Goal: Information Seeking & Learning: Learn about a topic

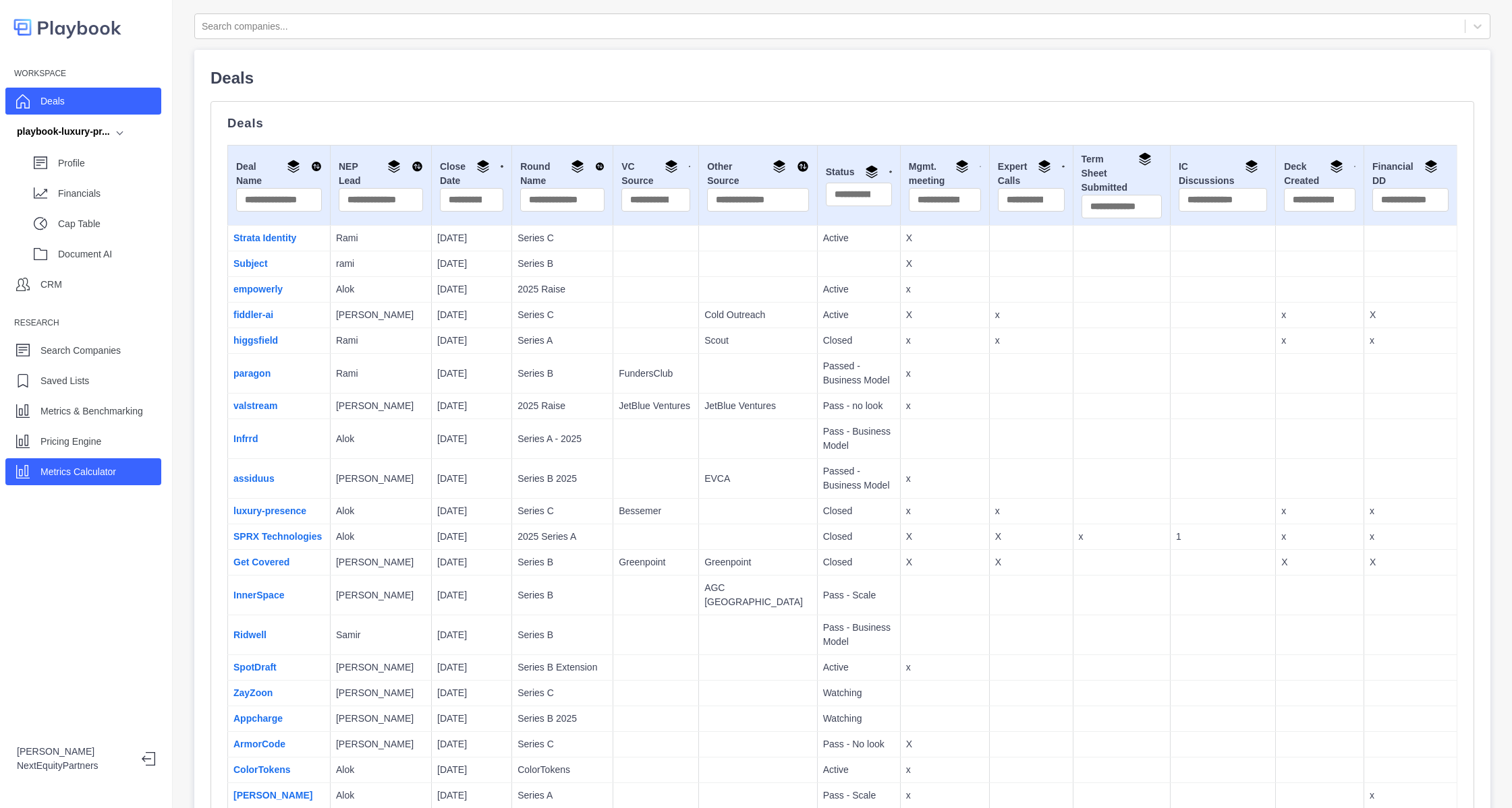
click at [102, 474] on p "Metrics Calculator" at bounding box center [78, 472] width 75 height 14
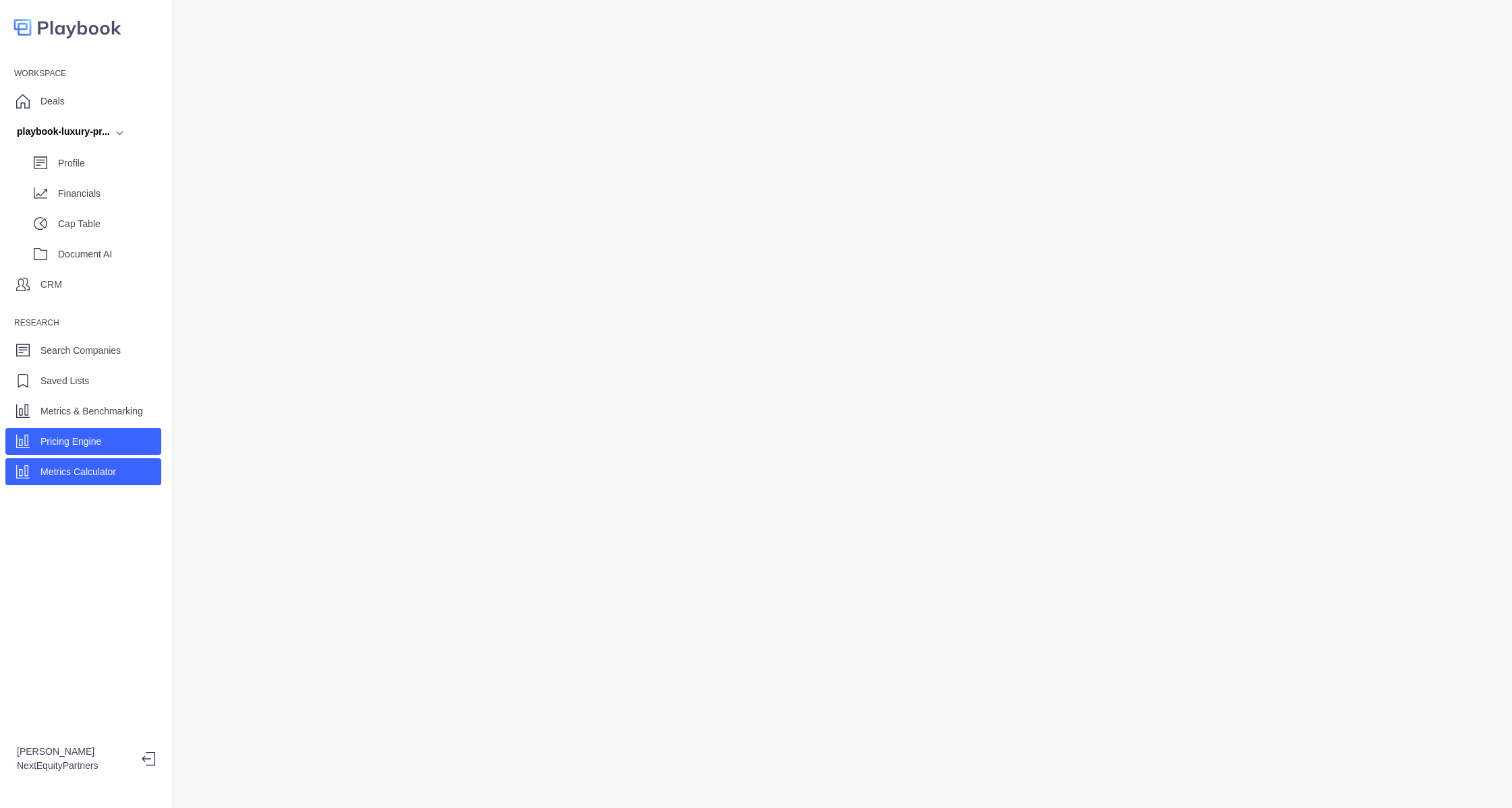
click at [115, 433] on div "Pricing Engine" at bounding box center [83, 441] width 155 height 27
click at [135, 477] on div "Metrics Calculator" at bounding box center [83, 472] width 155 height 27
click at [103, 201] on div "Financials" at bounding box center [110, 193] width 103 height 20
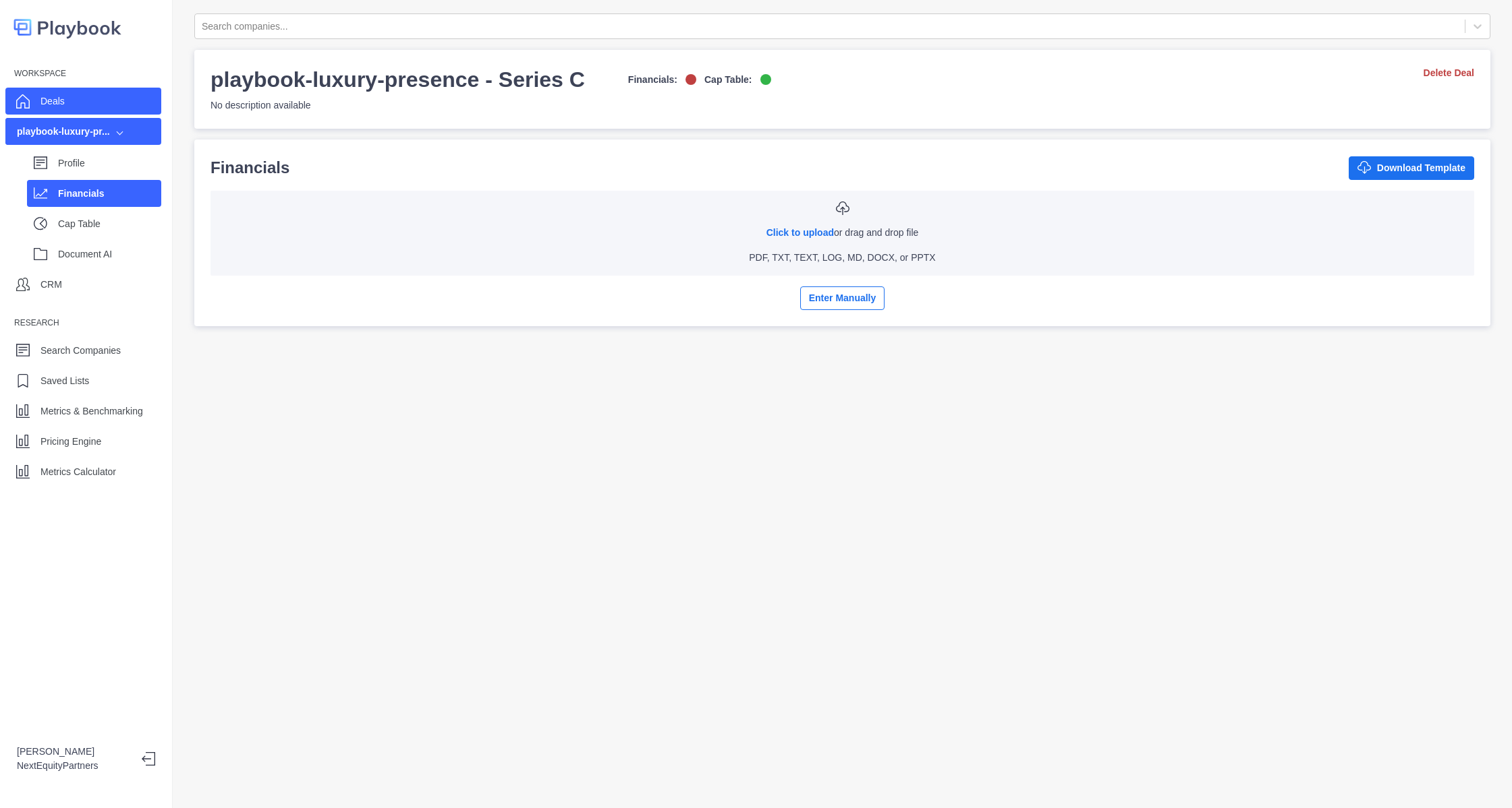
click at [80, 97] on div "Deals" at bounding box center [83, 101] width 155 height 27
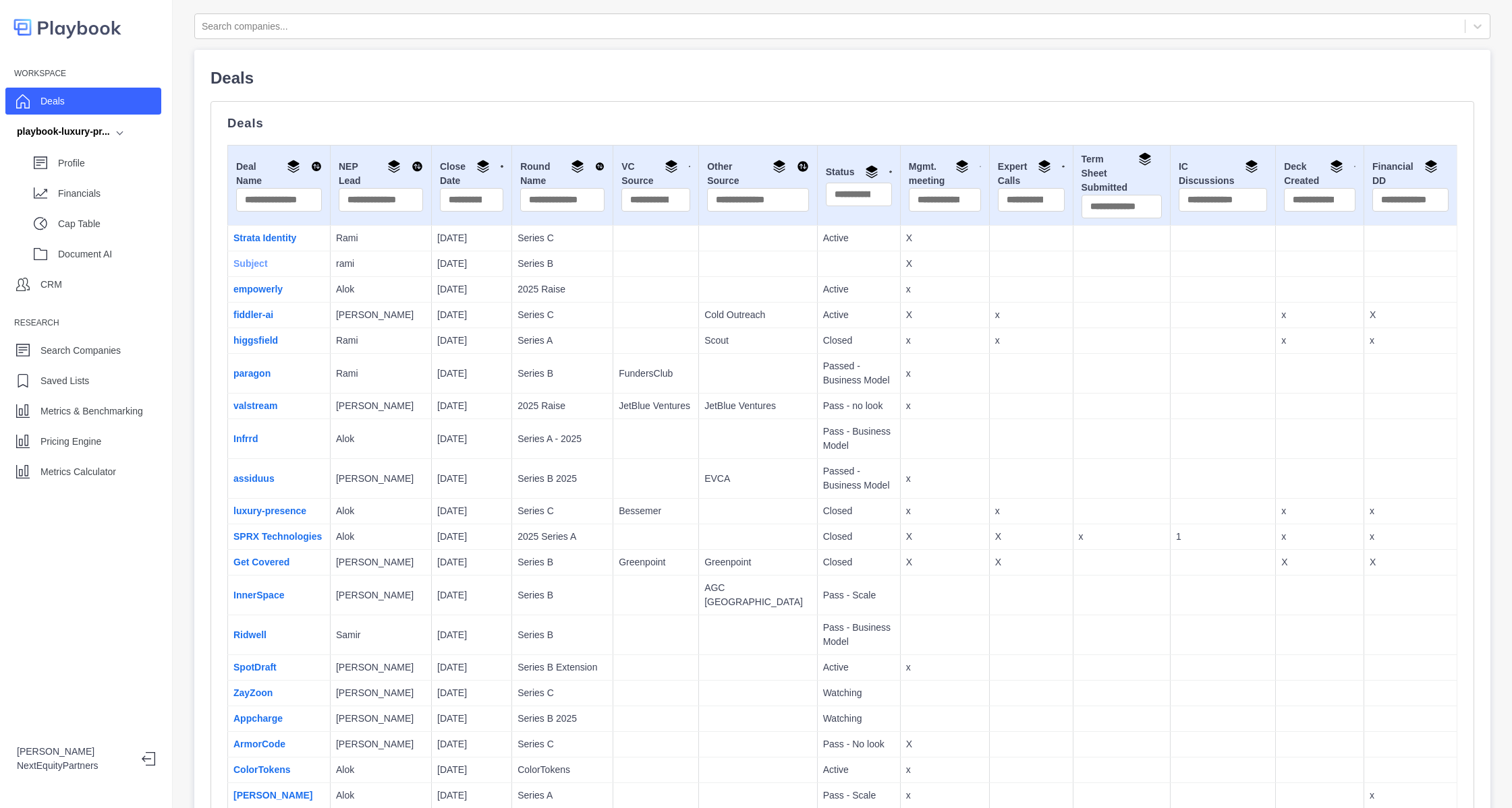
click at [250, 266] on link "Subject" at bounding box center [250, 263] width 34 height 11
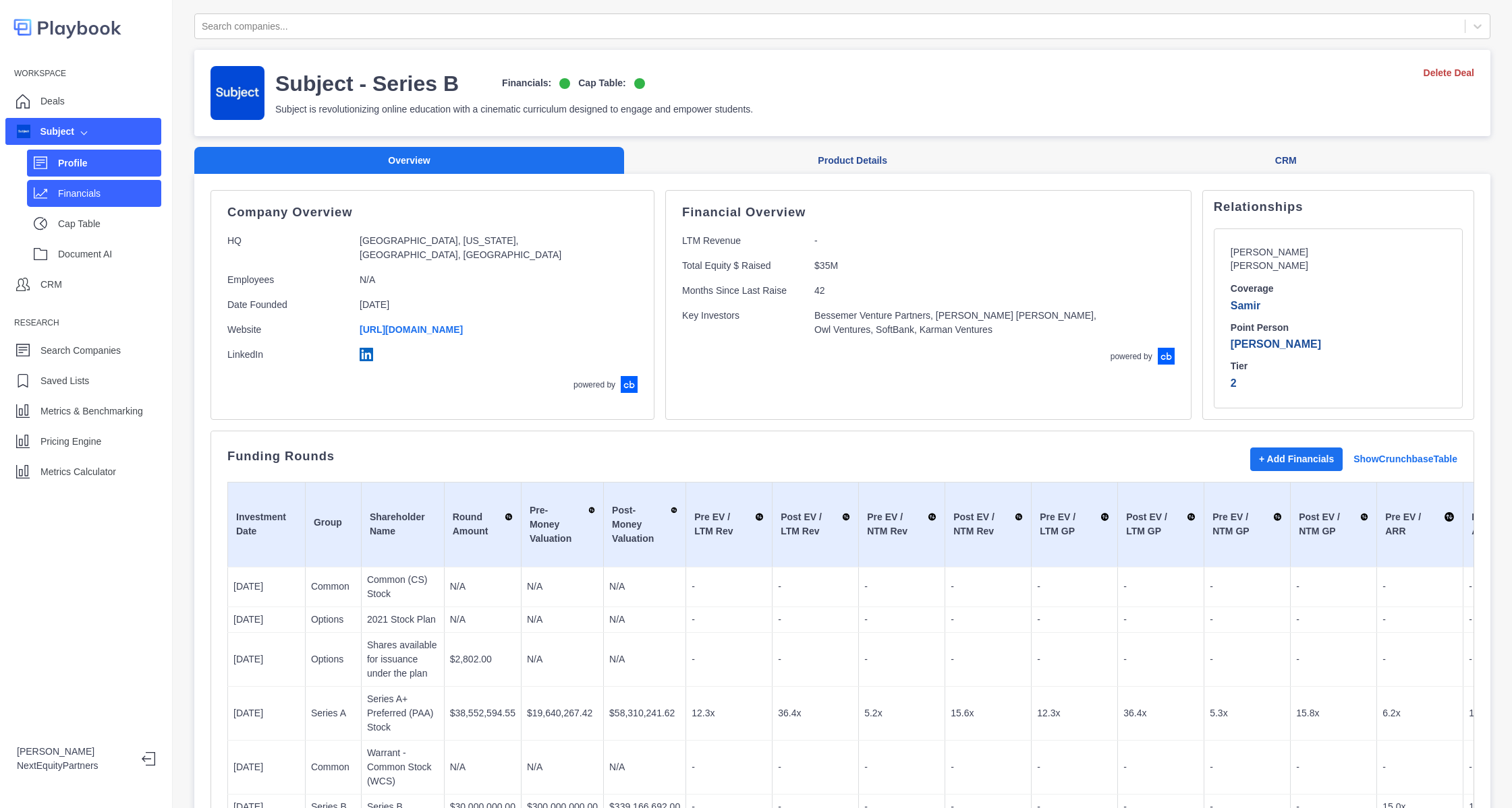
click at [65, 190] on p "Financials" at bounding box center [110, 193] width 103 height 14
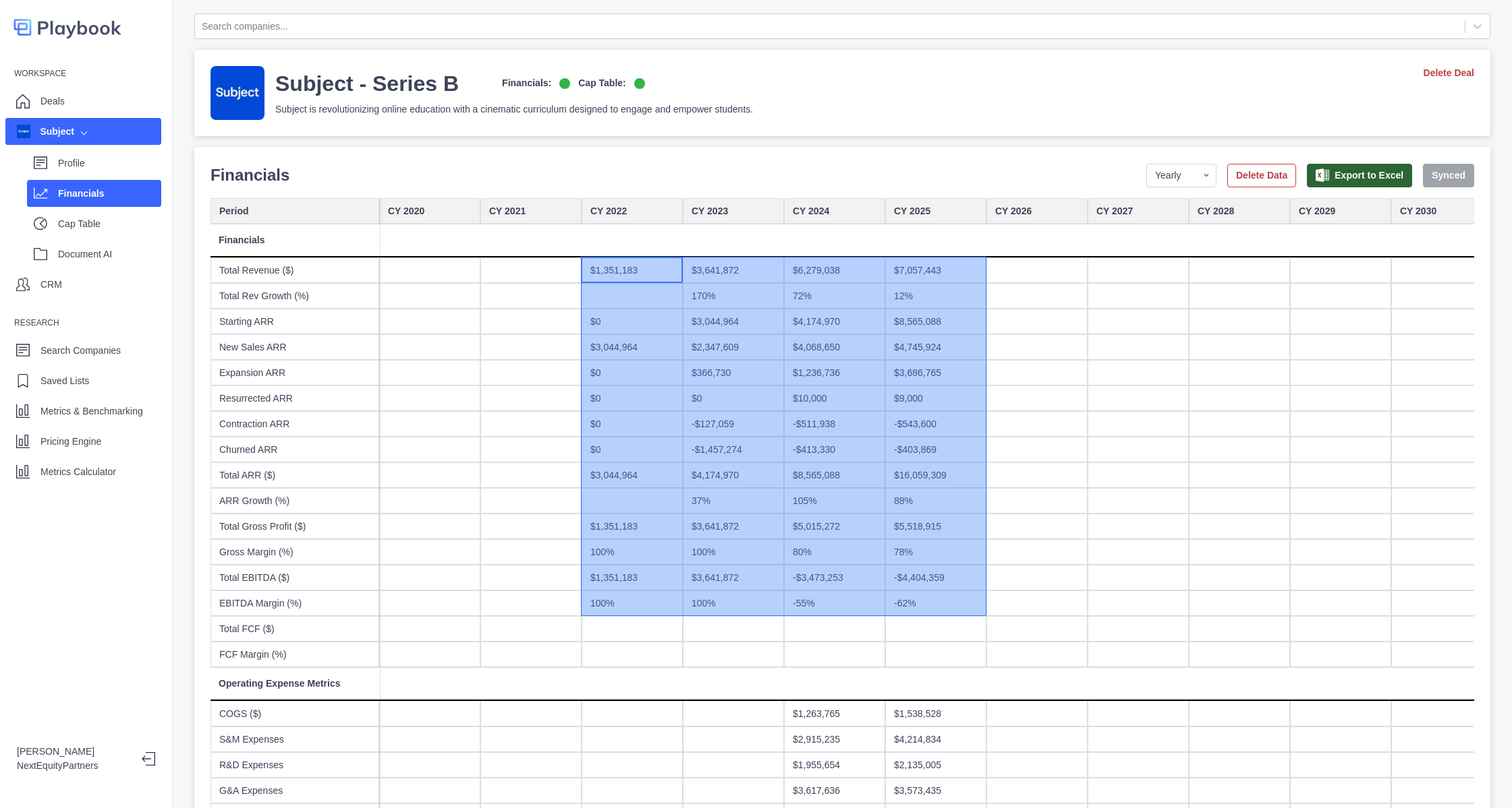
drag, startPoint x: 620, startPoint y: 273, endPoint x: 927, endPoint y: 601, distance: 449.3
click at [933, 571] on div "-$4,404,359" at bounding box center [936, 577] width 101 height 26
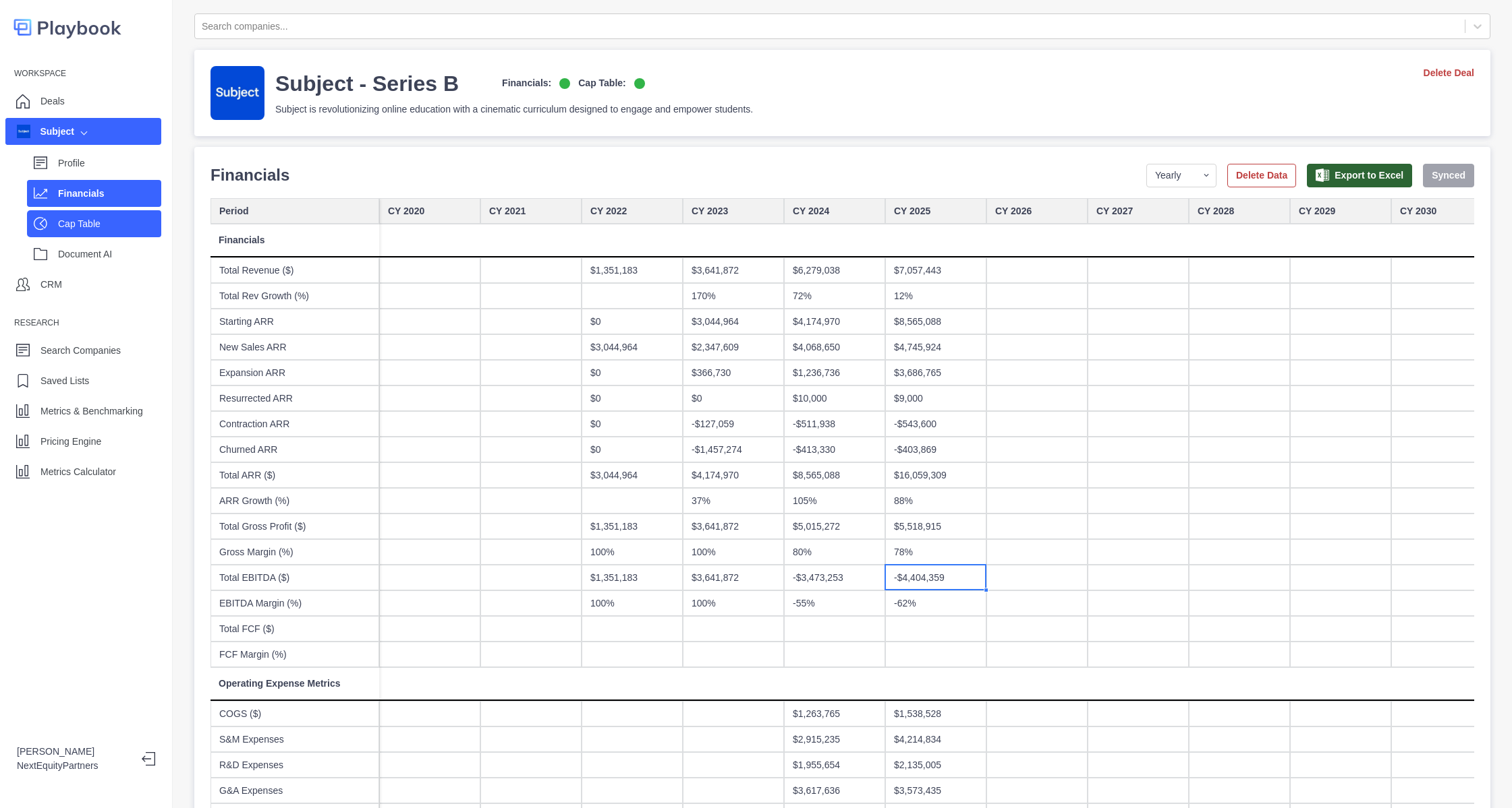
click at [82, 224] on p "Cap Table" at bounding box center [110, 224] width 103 height 14
select select "SHARE_HOLDER_TYPE_COMMON"
select select "SHARE_HOLDER_TYPE_WARRANT"
select select "SHARE_HOLDER_TYPE_OPTION"
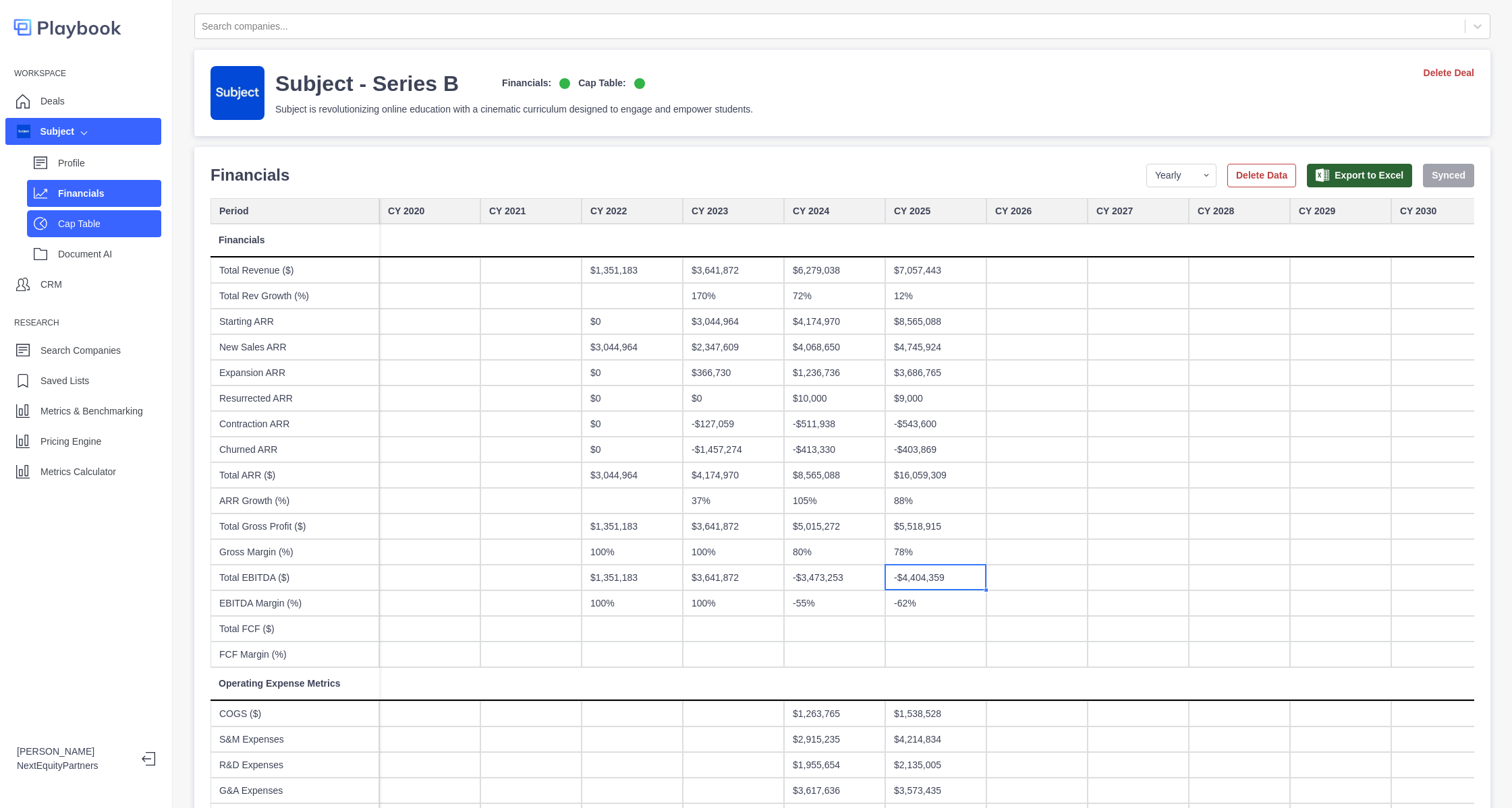
select select "SHARE_HOLDER_TYPE_OPTION"
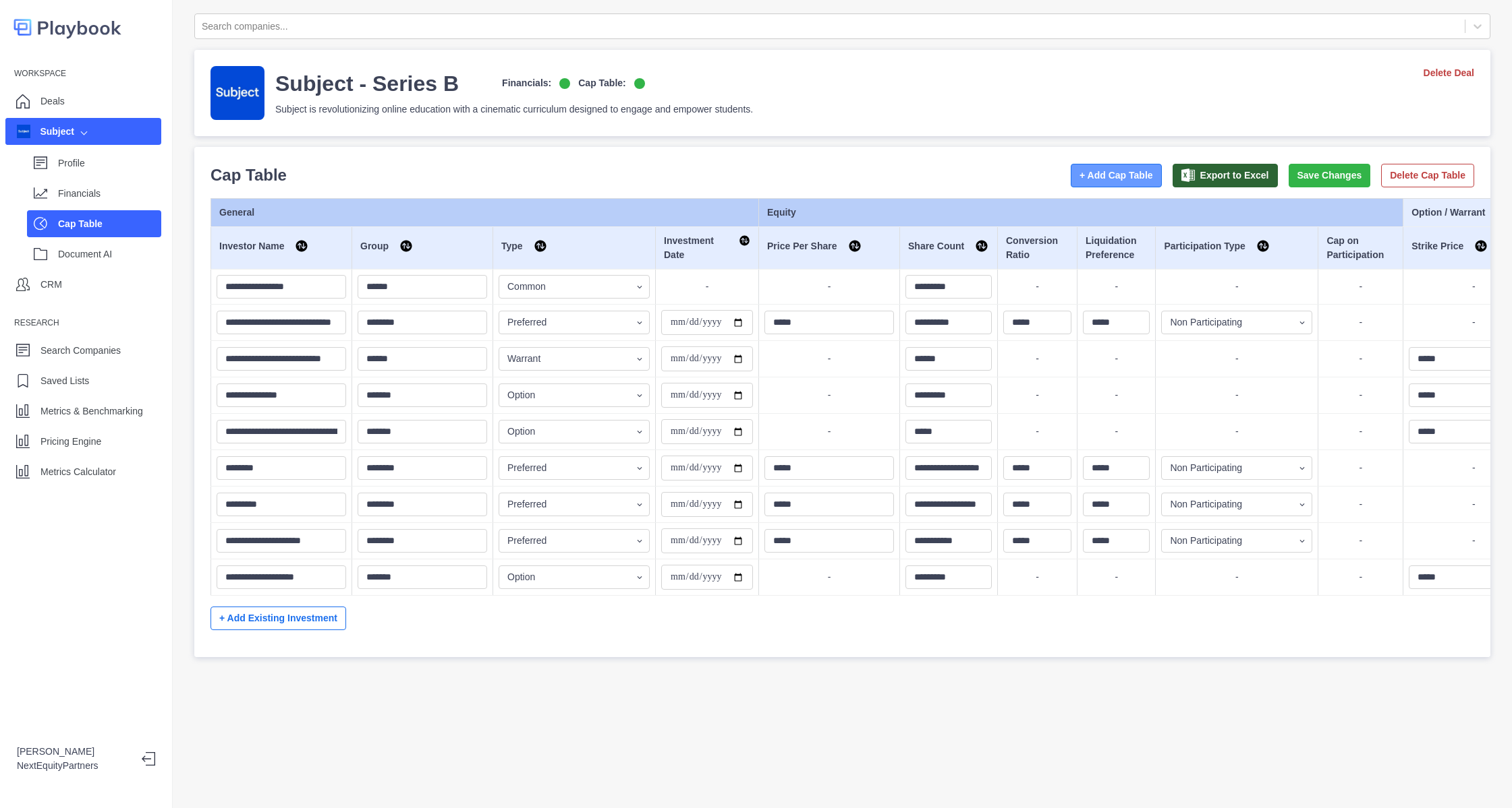
click at [1108, 178] on button "+ Add Cap Table" at bounding box center [1116, 176] width 91 height 23
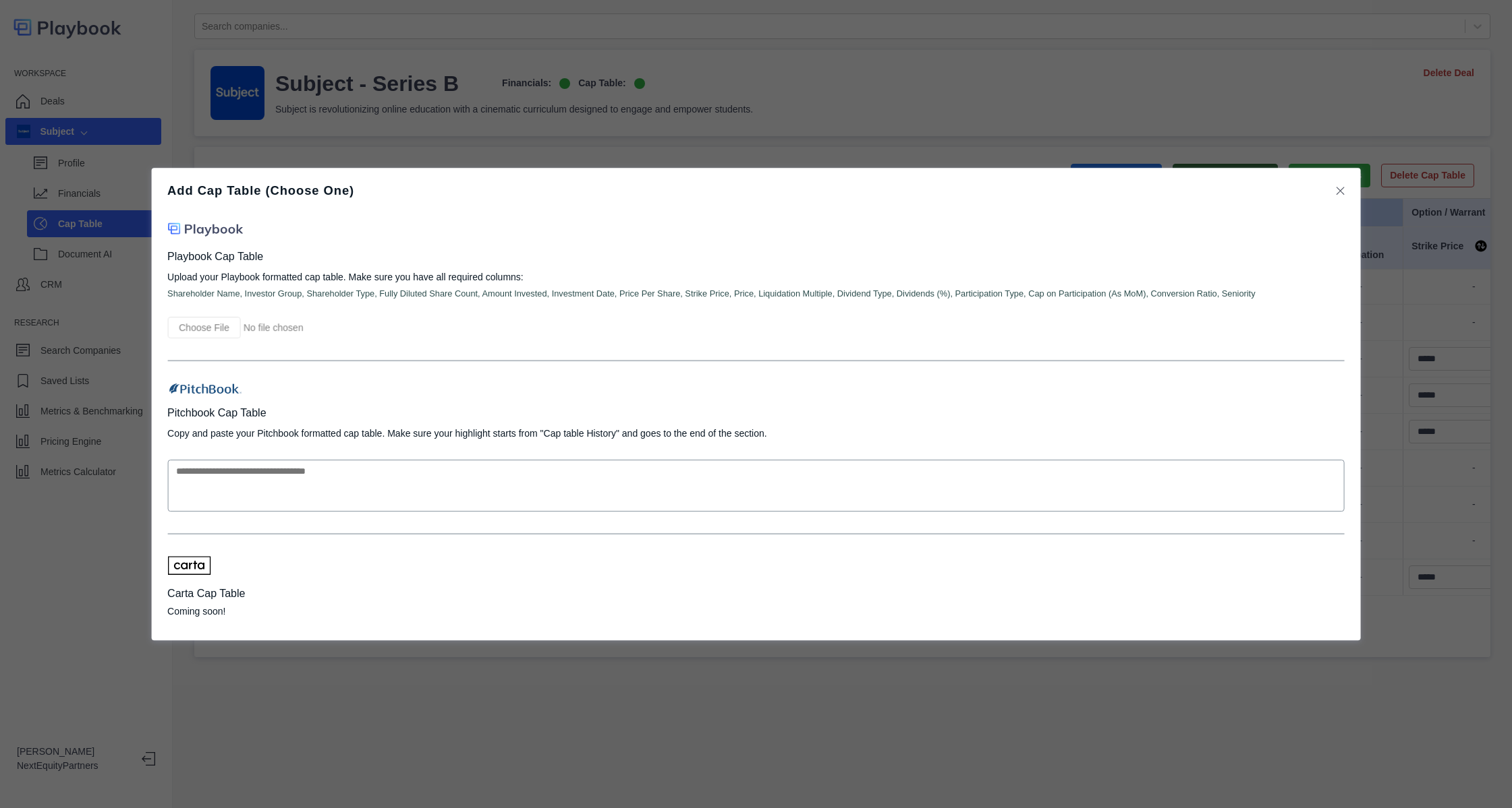
click at [1344, 186] on icon at bounding box center [1340, 190] width 8 height 13
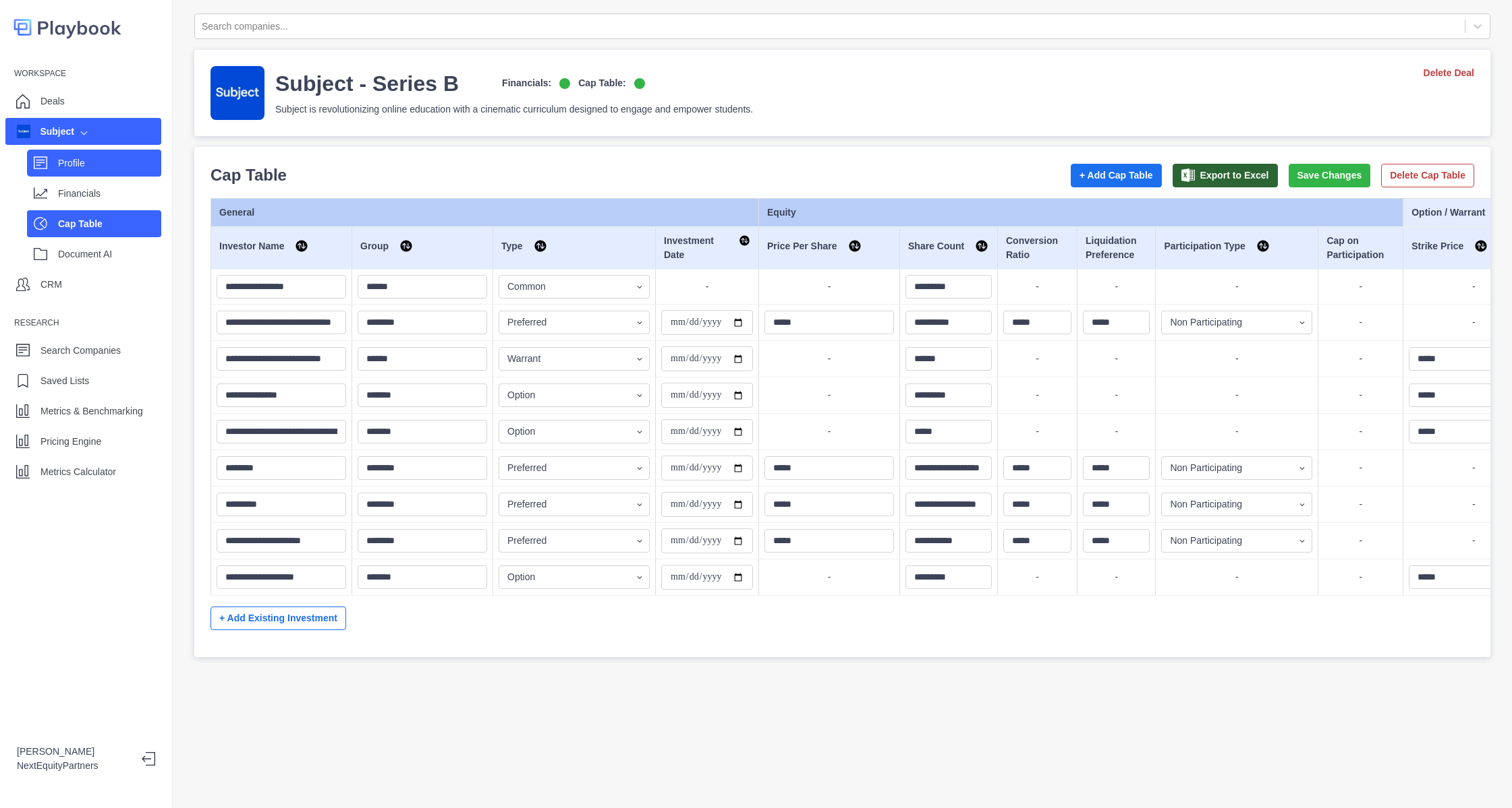
click at [125, 172] on div "Profile" at bounding box center [110, 163] width 103 height 20
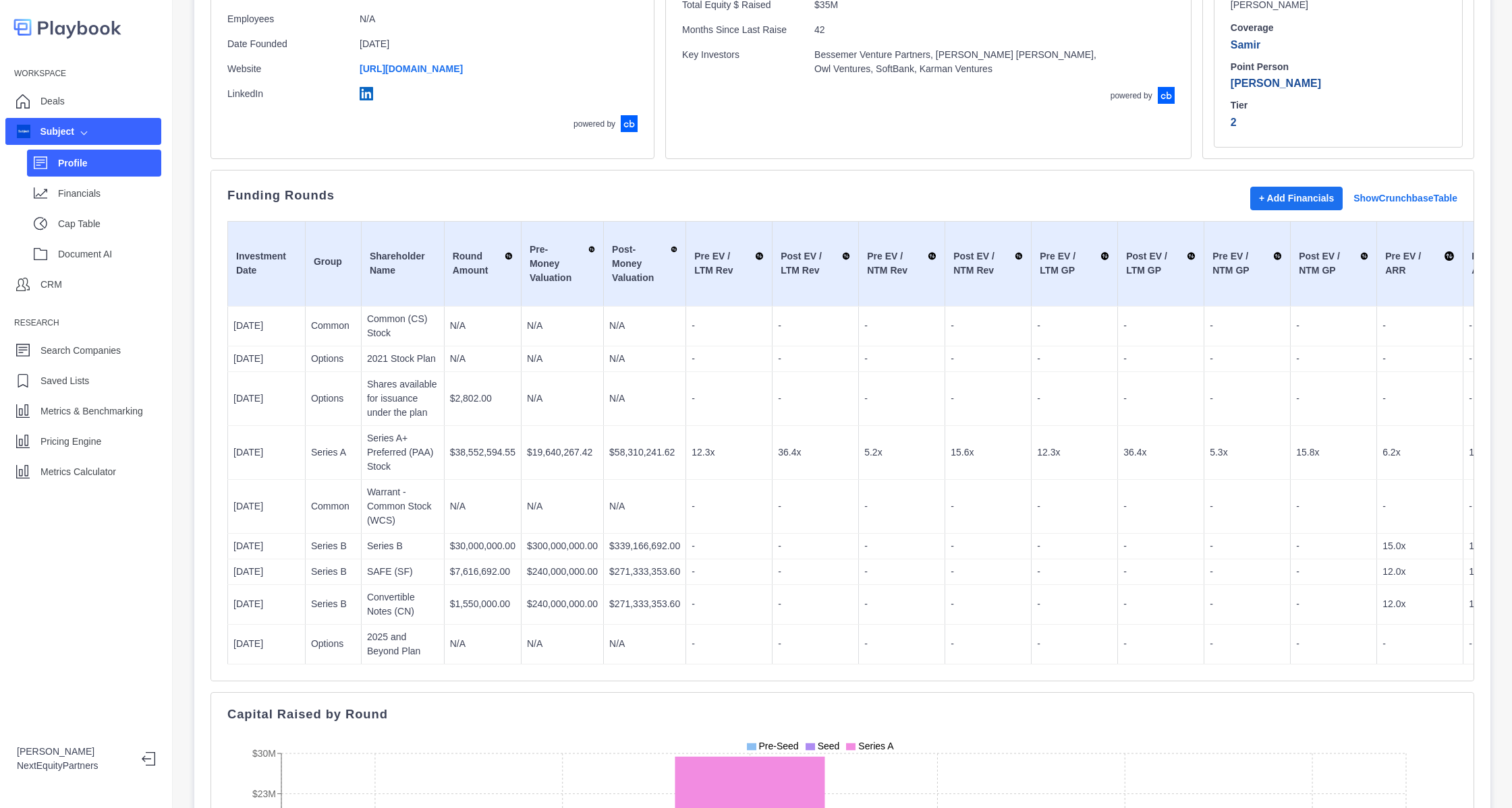
scroll to position [303, 0]
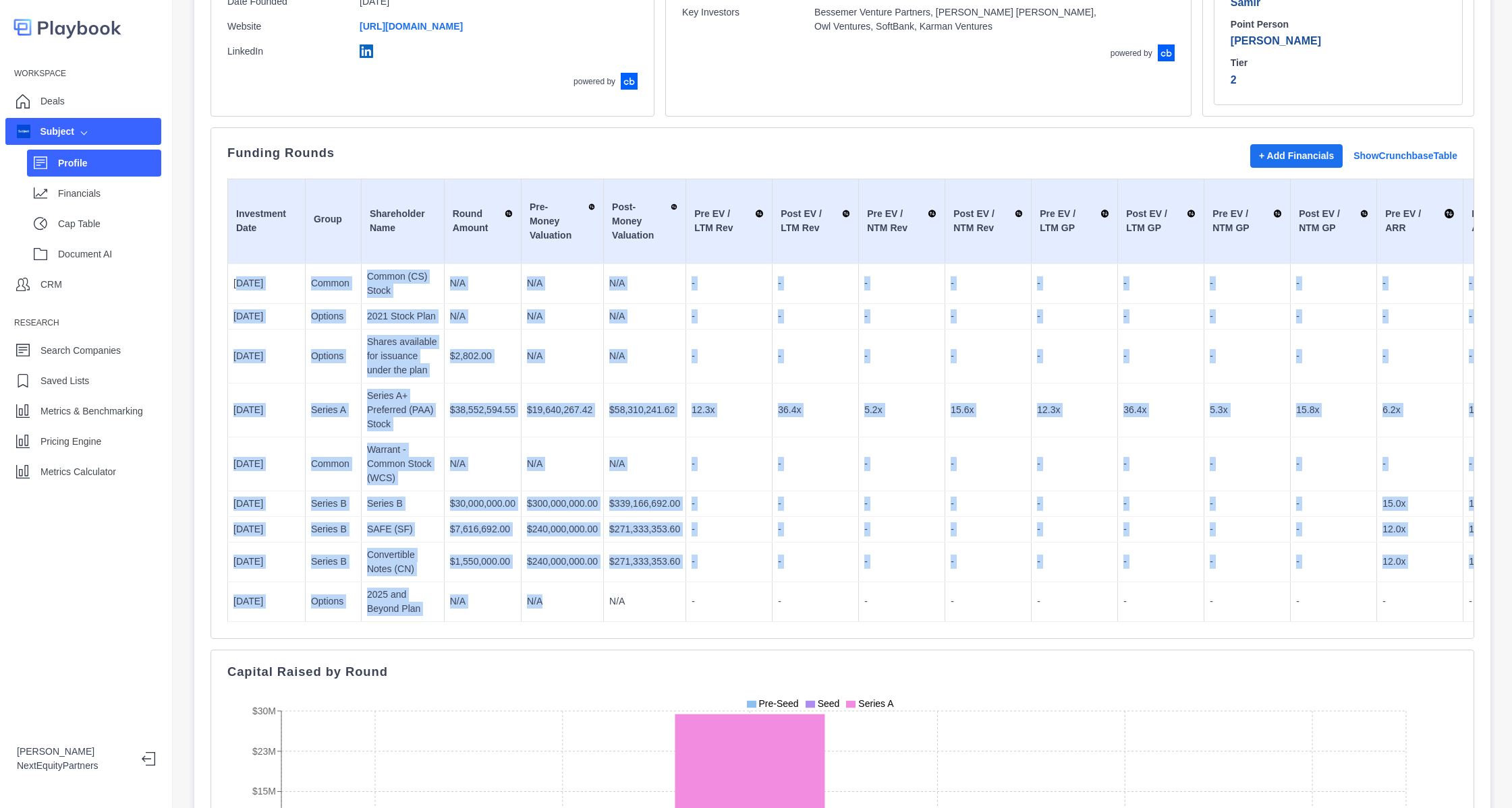
drag, startPoint x: 237, startPoint y: 289, endPoint x: 567, endPoint y: 590, distance: 446.7
click at [565, 589] on tbody "[DATE] Common Common (CS) Stock N/A N/A N/A - - - - - - - - - - - - N/M N/M N/M…" at bounding box center [1336, 442] width 2217 height 358
click at [581, 594] on p "N/A" at bounding box center [562, 601] width 71 height 14
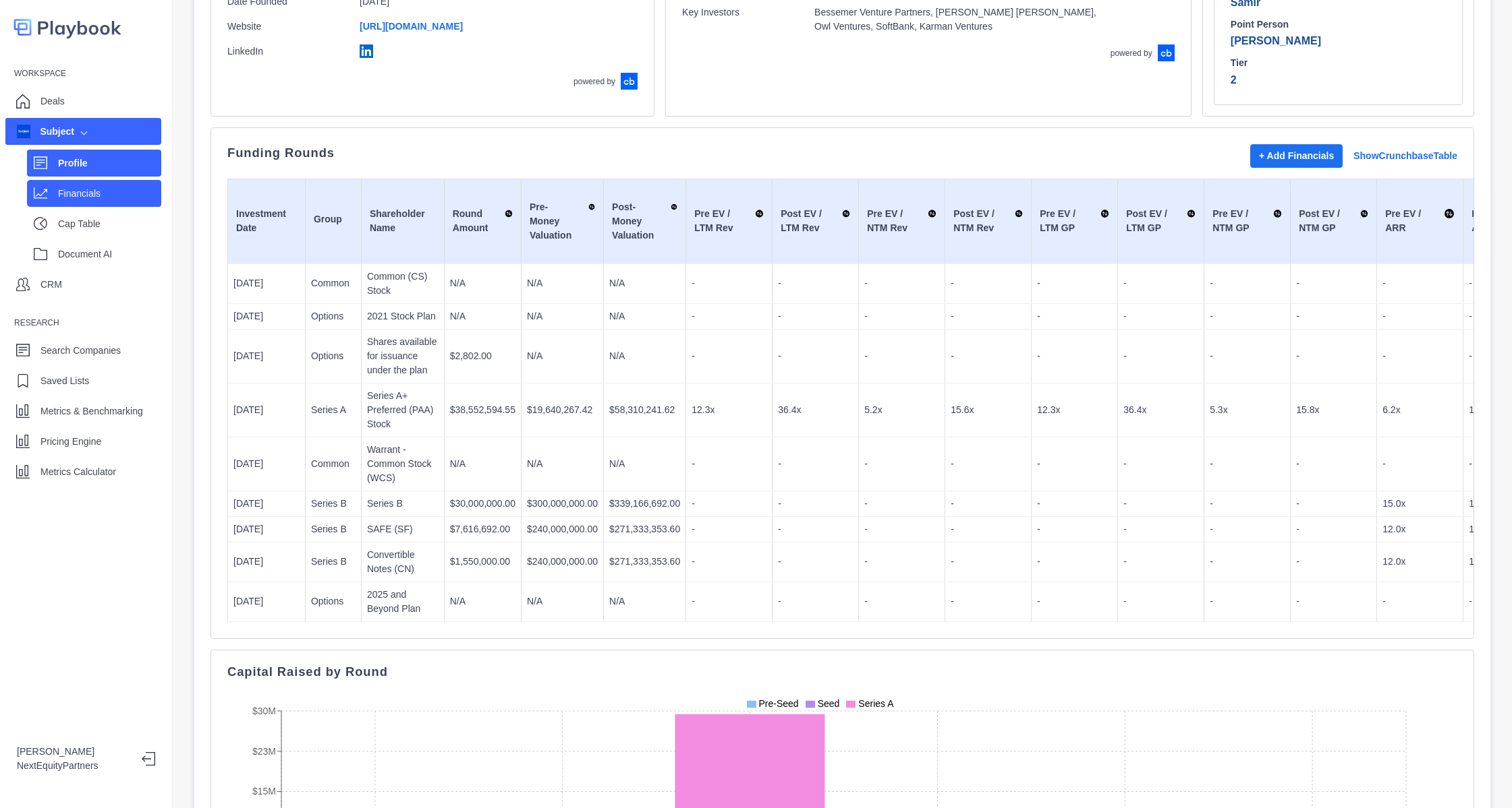
click at [109, 205] on div "Financials" at bounding box center [94, 193] width 134 height 27
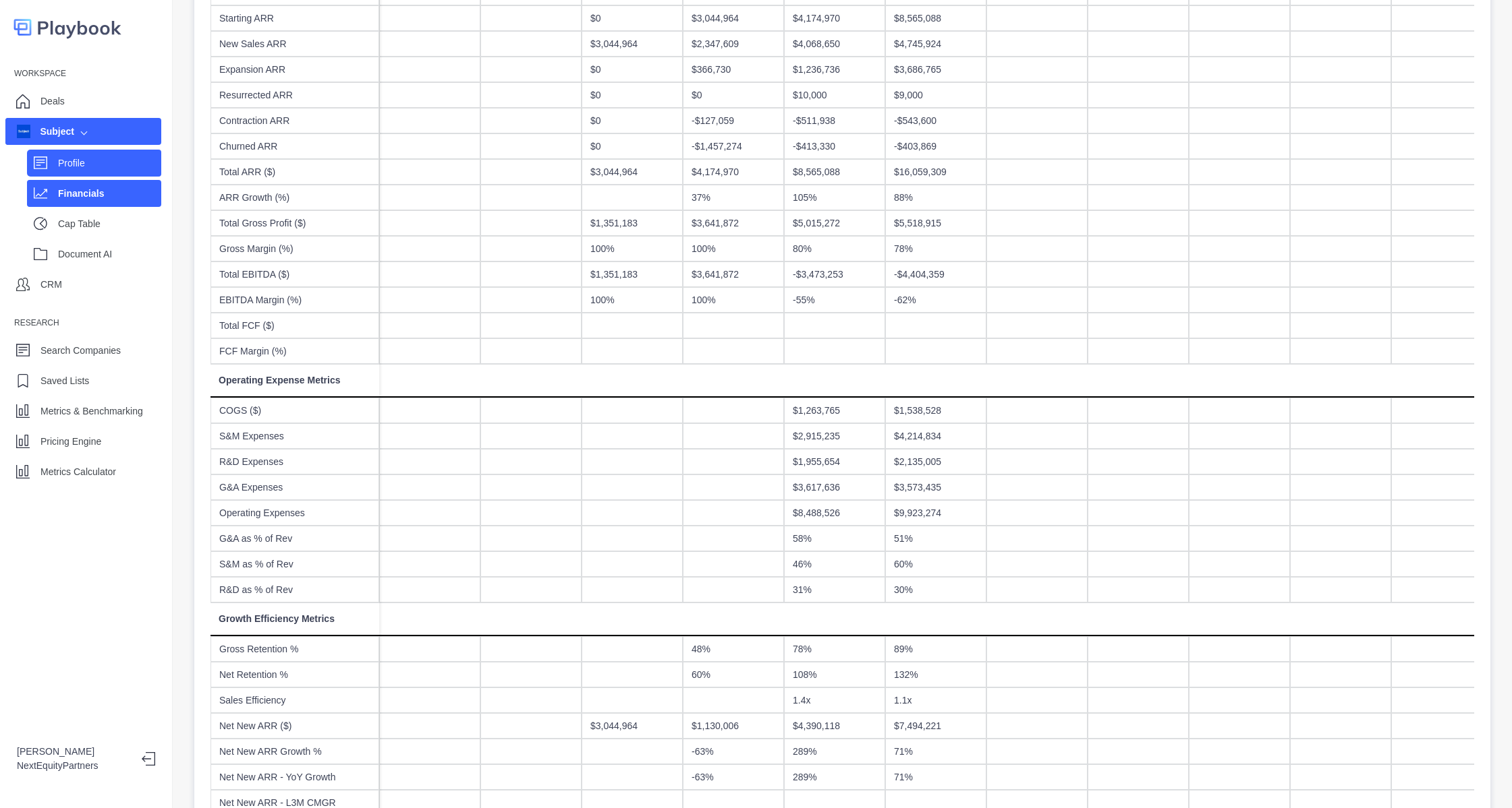
click at [63, 155] on div "Profile" at bounding box center [110, 163] width 103 height 20
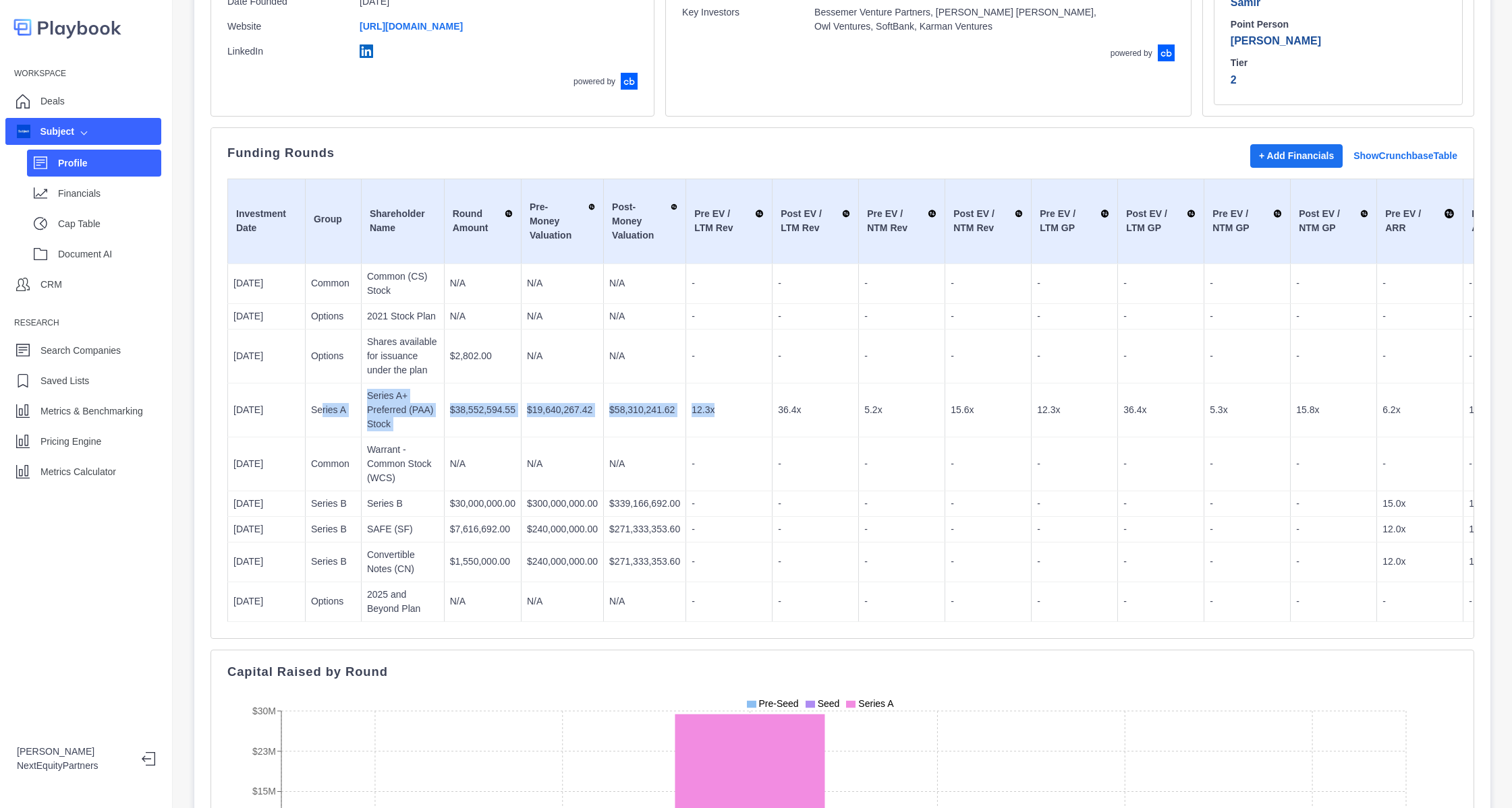
drag, startPoint x: 319, startPoint y: 390, endPoint x: 753, endPoint y: 399, distance: 434.1
click at [753, 399] on tr "[DATE] Series A Series A+ Preferred (PAA) Stock $38,552,594.55 $19,640,267.42 $…" at bounding box center [1336, 409] width 2217 height 54
click at [753, 399] on td "12.3x" at bounding box center [729, 409] width 86 height 54
click at [630, 403] on p "$58,310,241.62" at bounding box center [644, 410] width 71 height 14
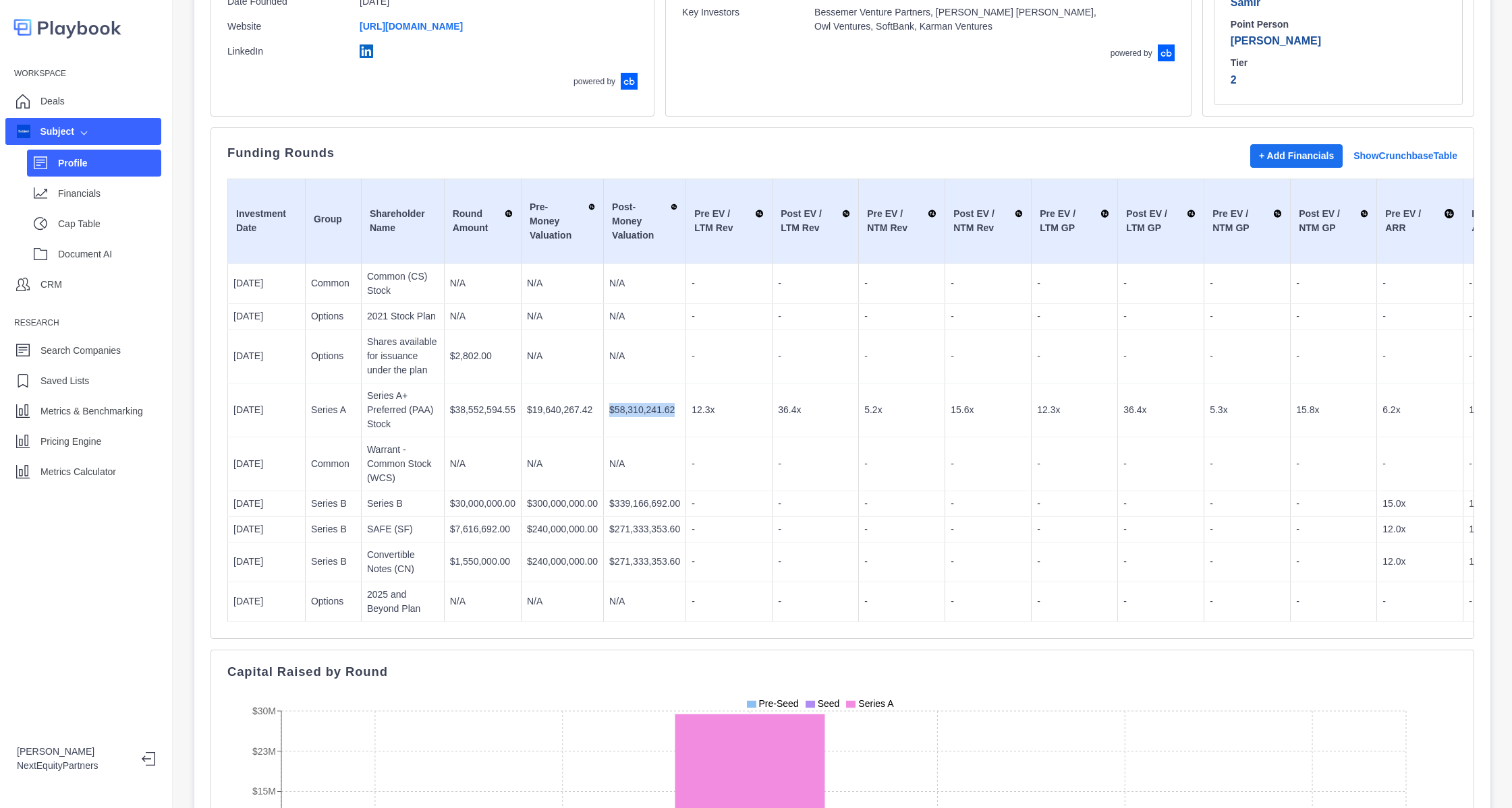
click at [630, 403] on p "$58,310,241.62" at bounding box center [644, 410] width 71 height 14
click at [667, 405] on td "$58,310,241.62" at bounding box center [645, 409] width 82 height 54
drag, startPoint x: 673, startPoint y: 402, endPoint x: 1113, endPoint y: 416, distance: 440.2
click at [1113, 416] on tr "[DATE] Series A Series A+ Preferred (PAA) Stock $38,552,594.55 $19,640,267.42 $…" at bounding box center [1336, 409] width 2217 height 54
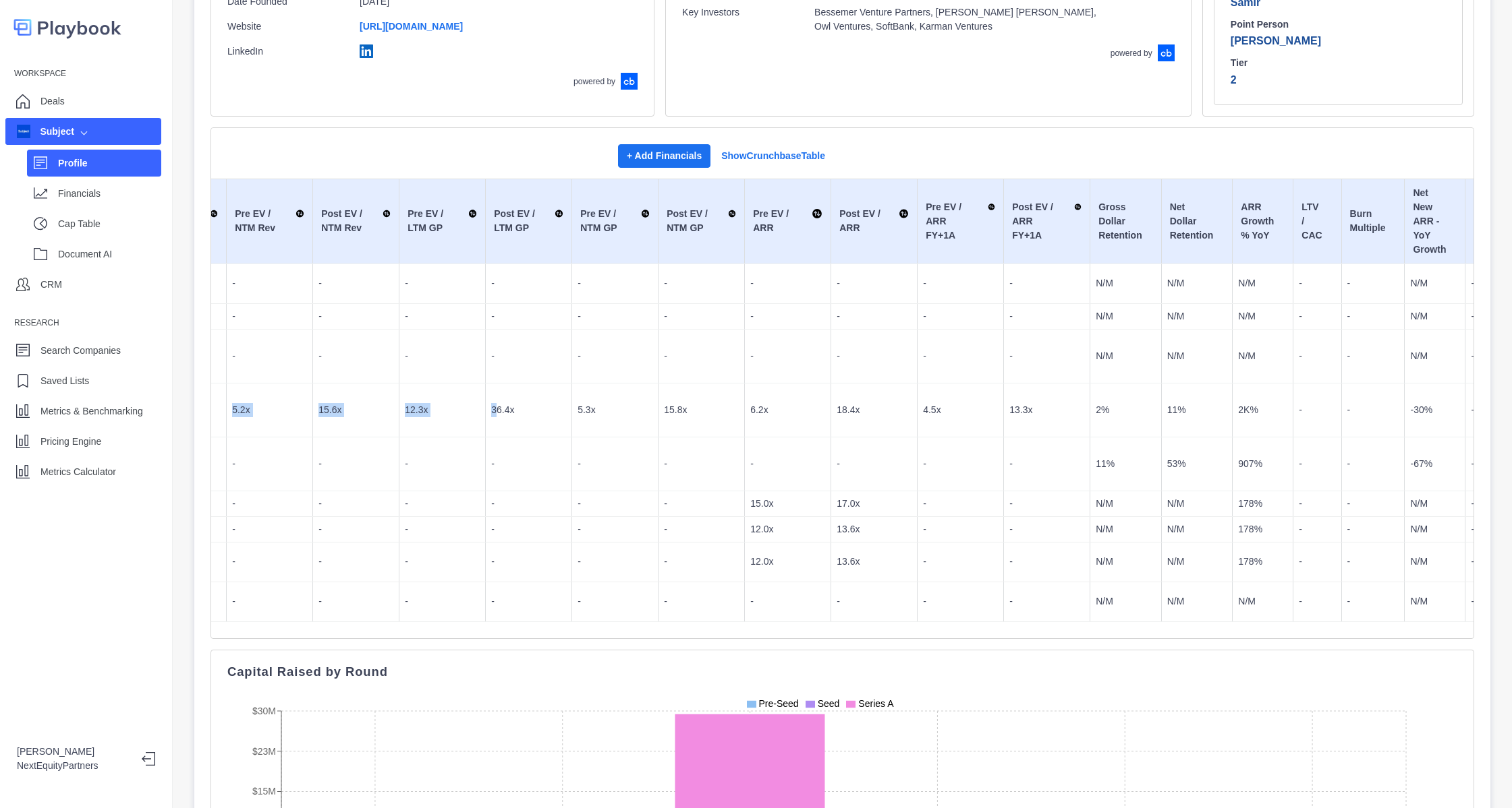
scroll to position [0, 809]
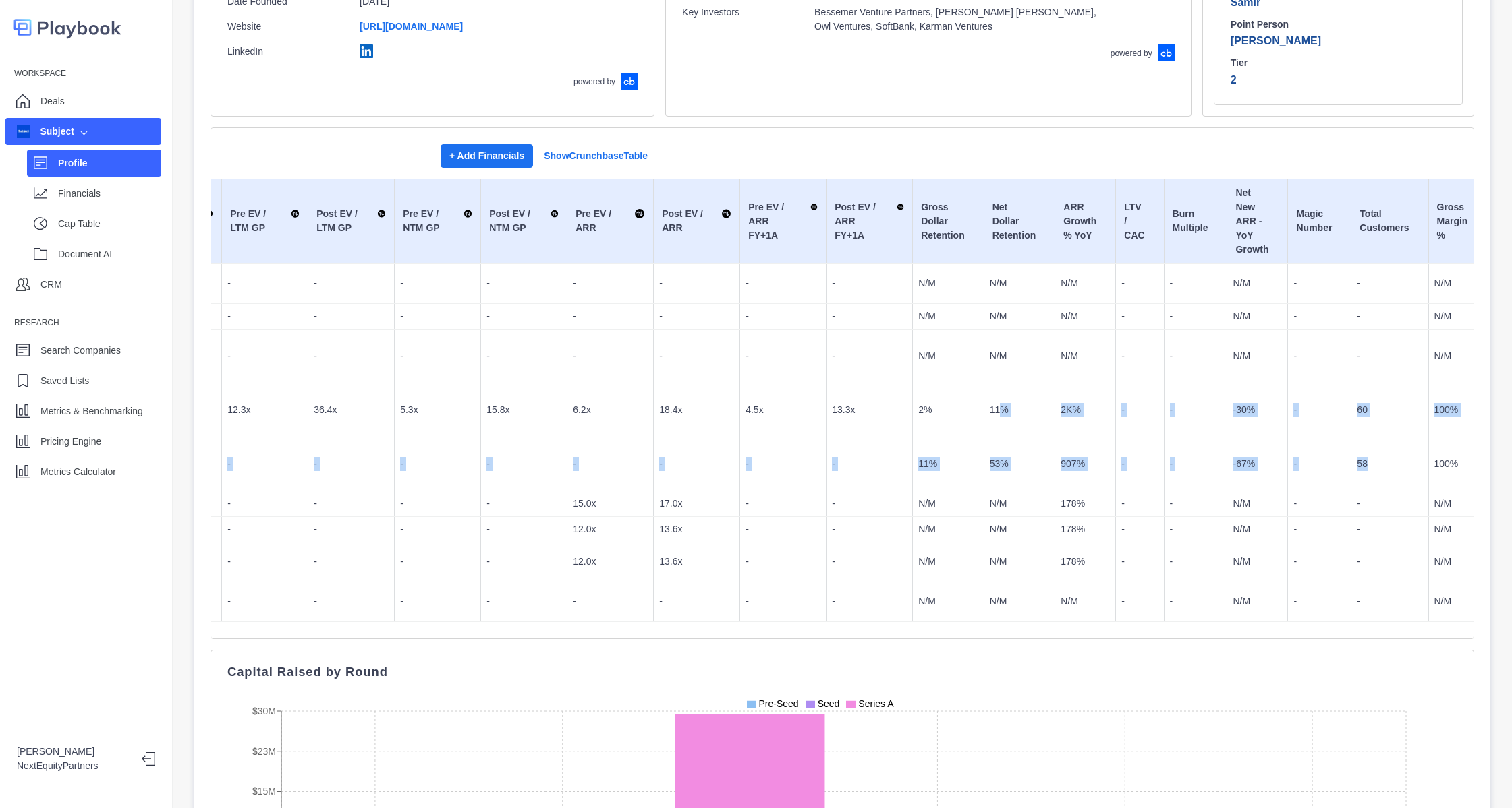
drag, startPoint x: 982, startPoint y: 405, endPoint x: 1357, endPoint y: 431, distance: 375.9
click at [1357, 431] on tbody "[DATE] Common Common (CS) Stock N/A N/A N/A - - - - - - - - - - - - N/M N/M N/M…" at bounding box center [527, 442] width 2217 height 358
click at [1357, 437] on td "58" at bounding box center [1389, 463] width 77 height 54
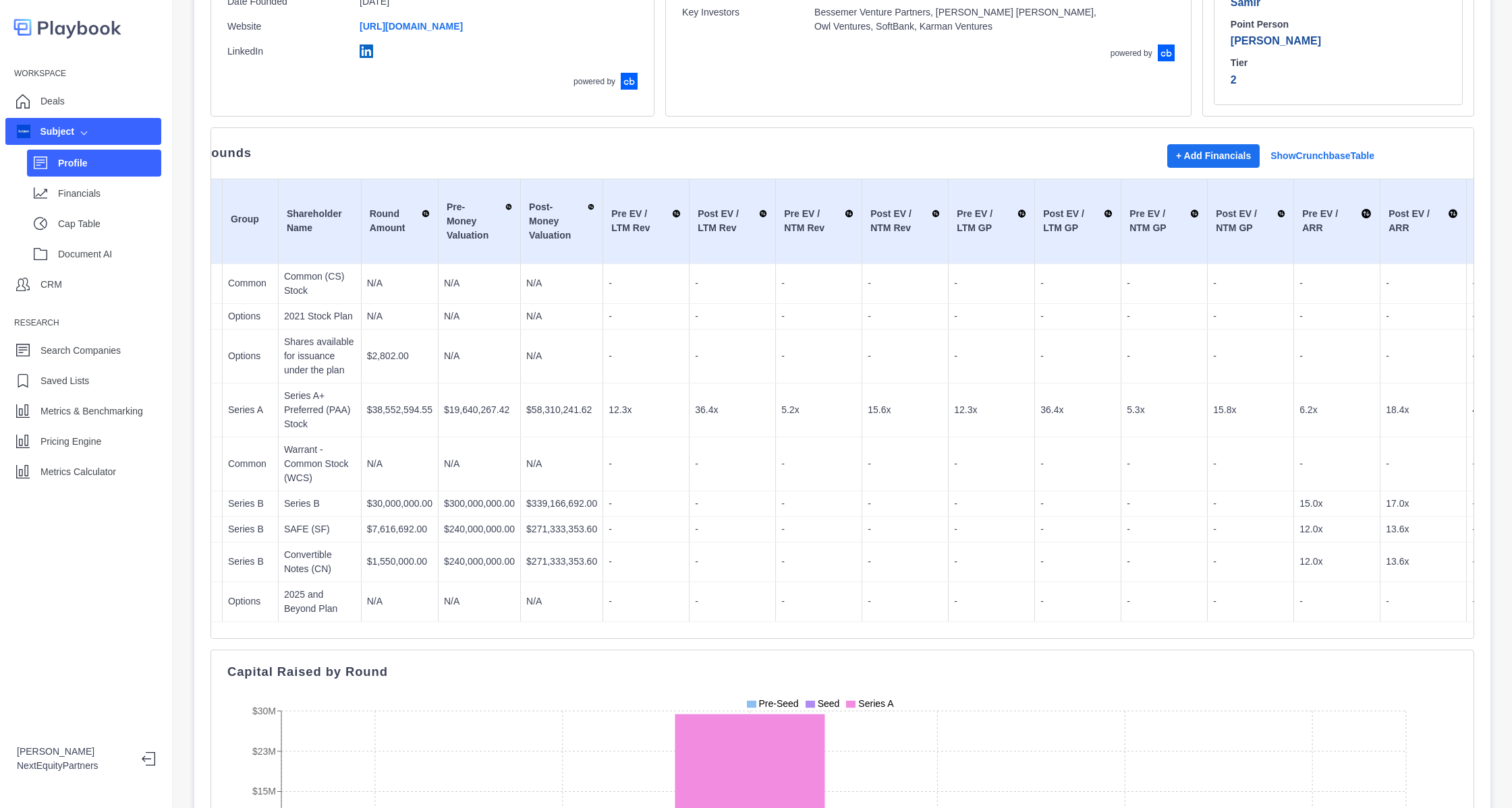
scroll to position [0, 0]
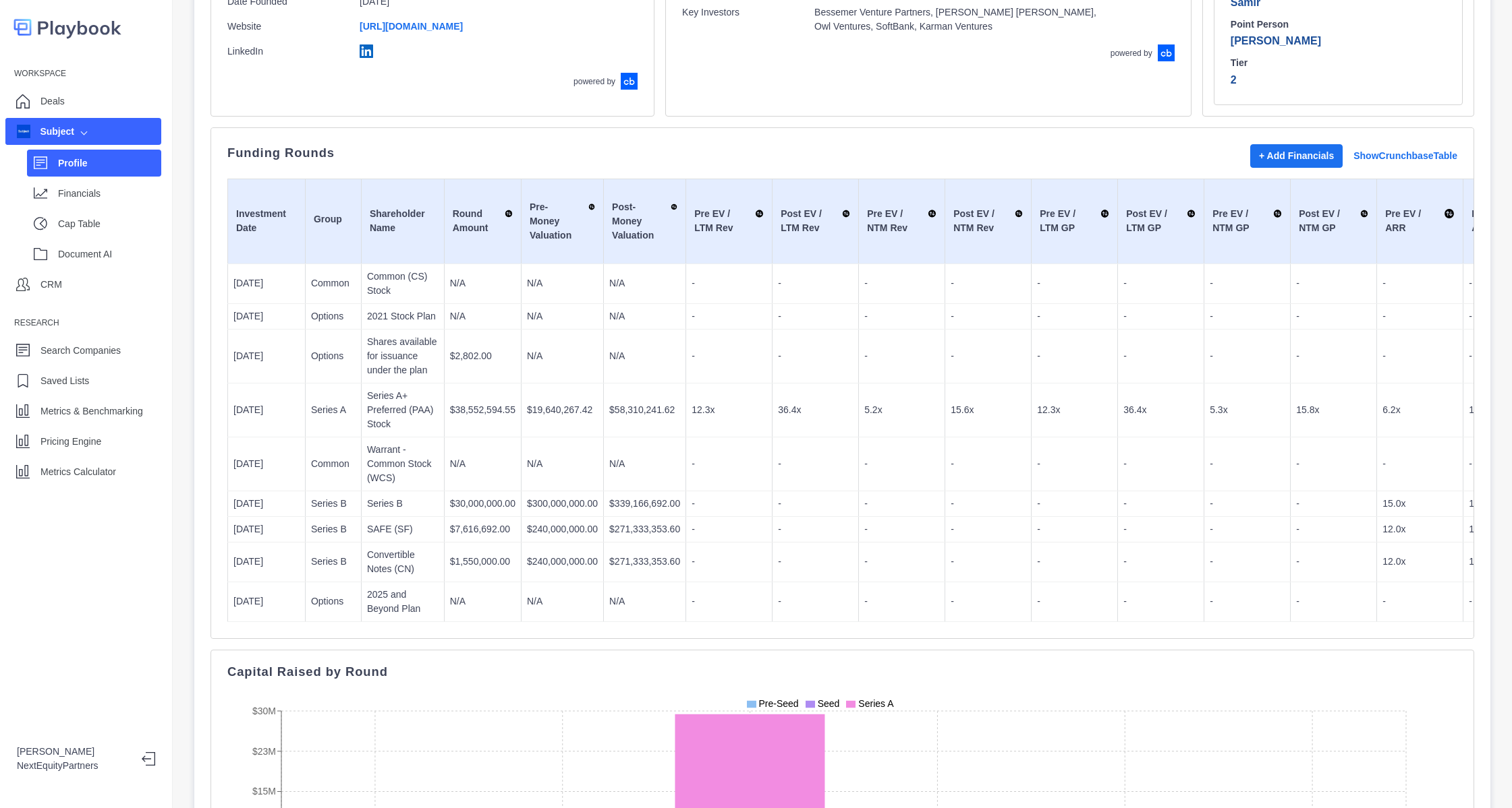
click at [686, 277] on td "-" at bounding box center [729, 283] width 86 height 40
click at [708, 350] on p "-" at bounding box center [728, 357] width 75 height 14
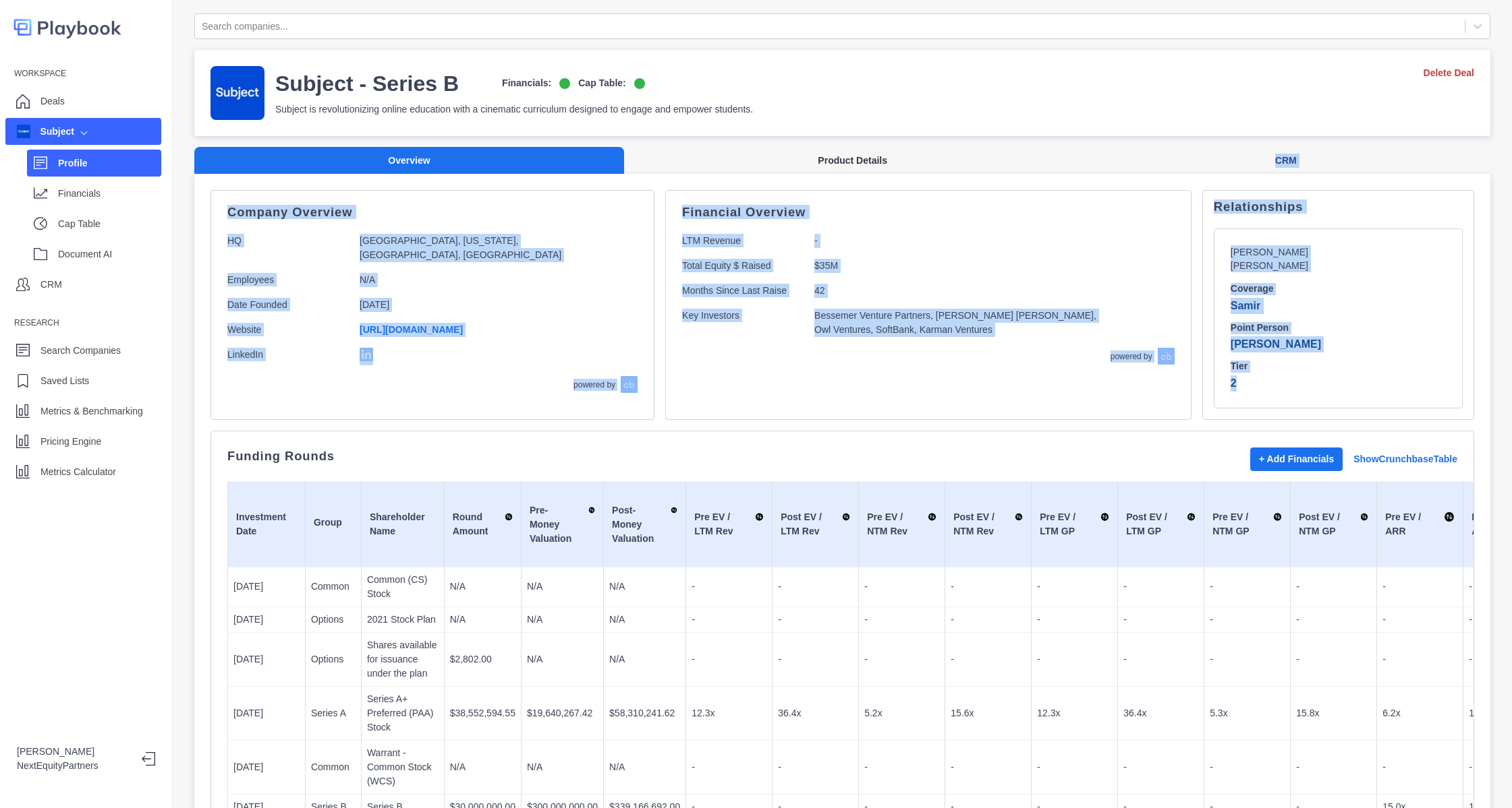
drag, startPoint x: 1199, startPoint y: 400, endPoint x: 1039, endPoint y: 168, distance: 281.8
click at [1099, 321] on div "Financial Overview LTM Revenue - Total Equity $ Raised $35M Months Since Last R…" at bounding box center [928, 305] width 526 height 230
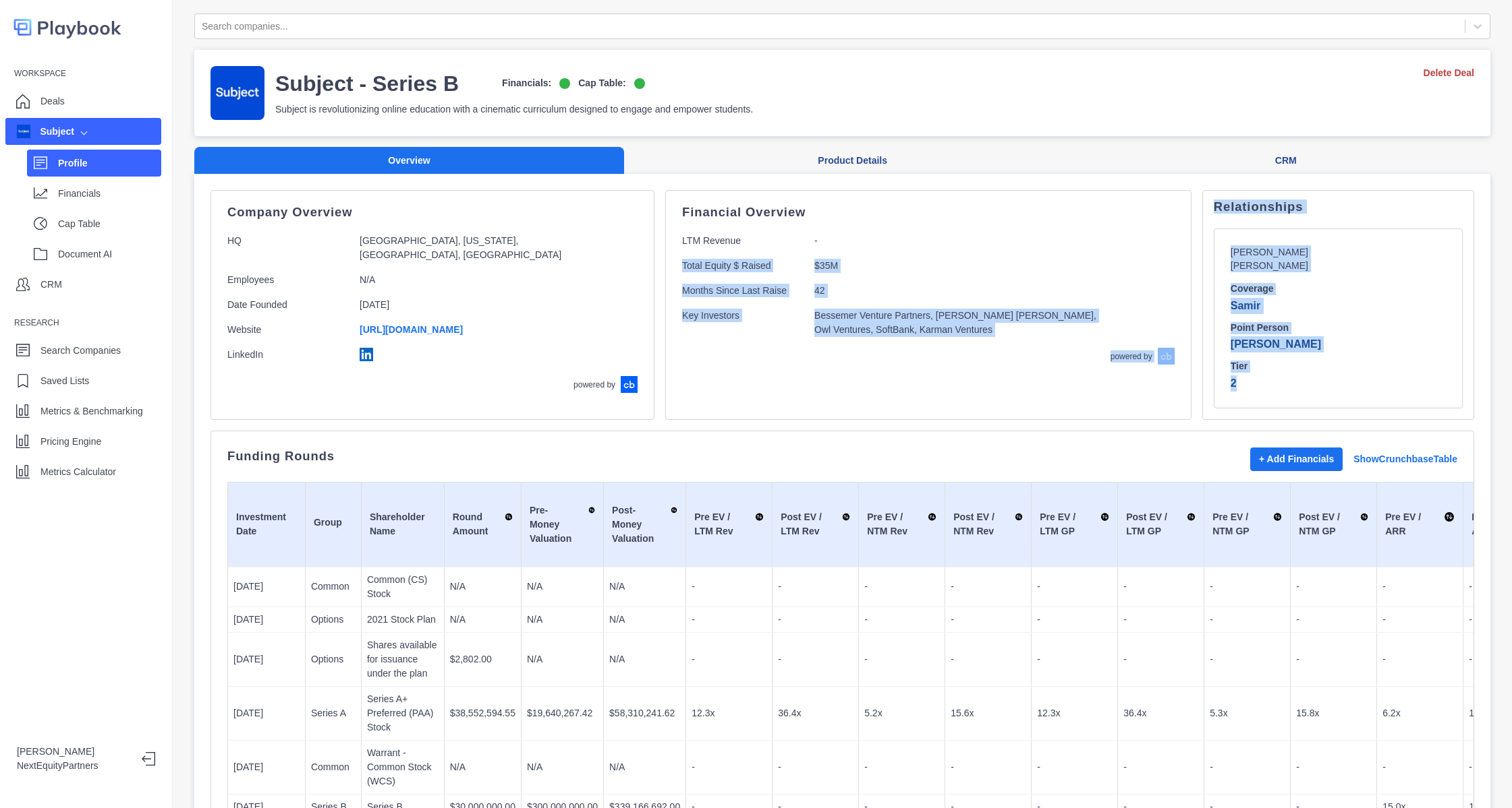
drag, startPoint x: 1069, startPoint y: 231, endPoint x: 1319, endPoint y: 410, distance: 307.5
click at [1311, 375] on p "2" at bounding box center [1338, 383] width 215 height 16
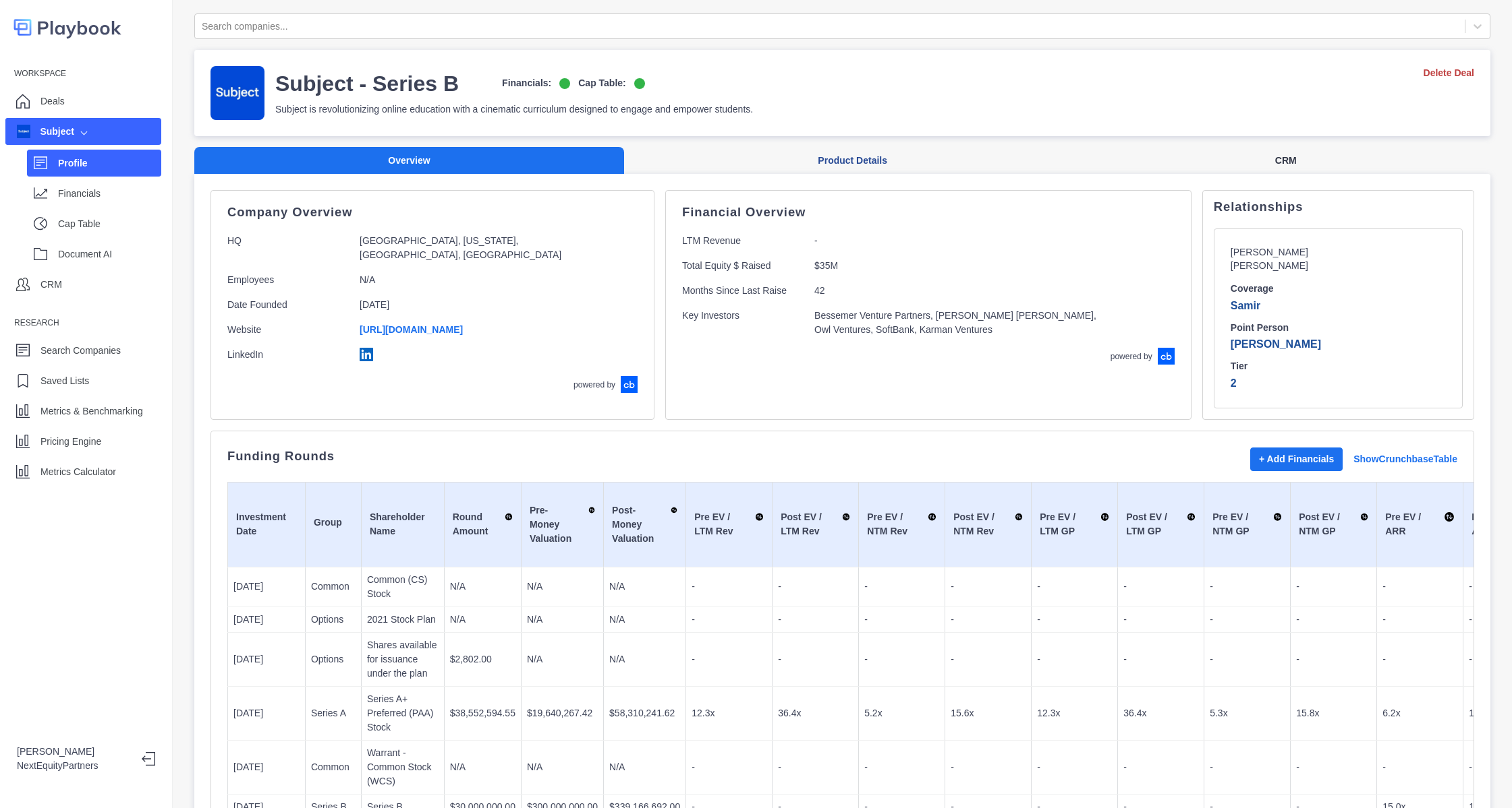
click at [1235, 149] on button "CRM" at bounding box center [1285, 161] width 410 height 28
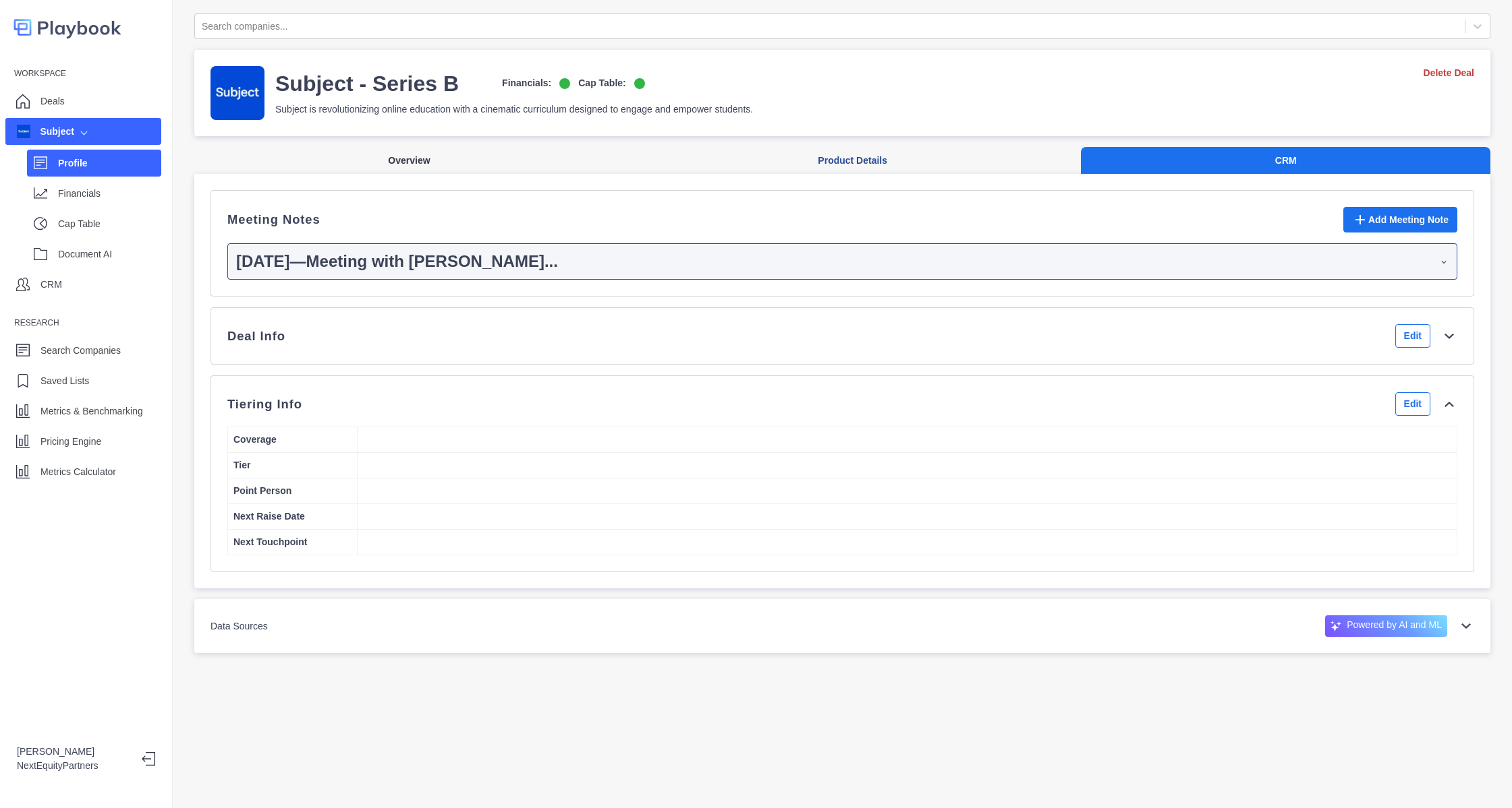
click at [458, 161] on button "Overview" at bounding box center [409, 161] width 430 height 28
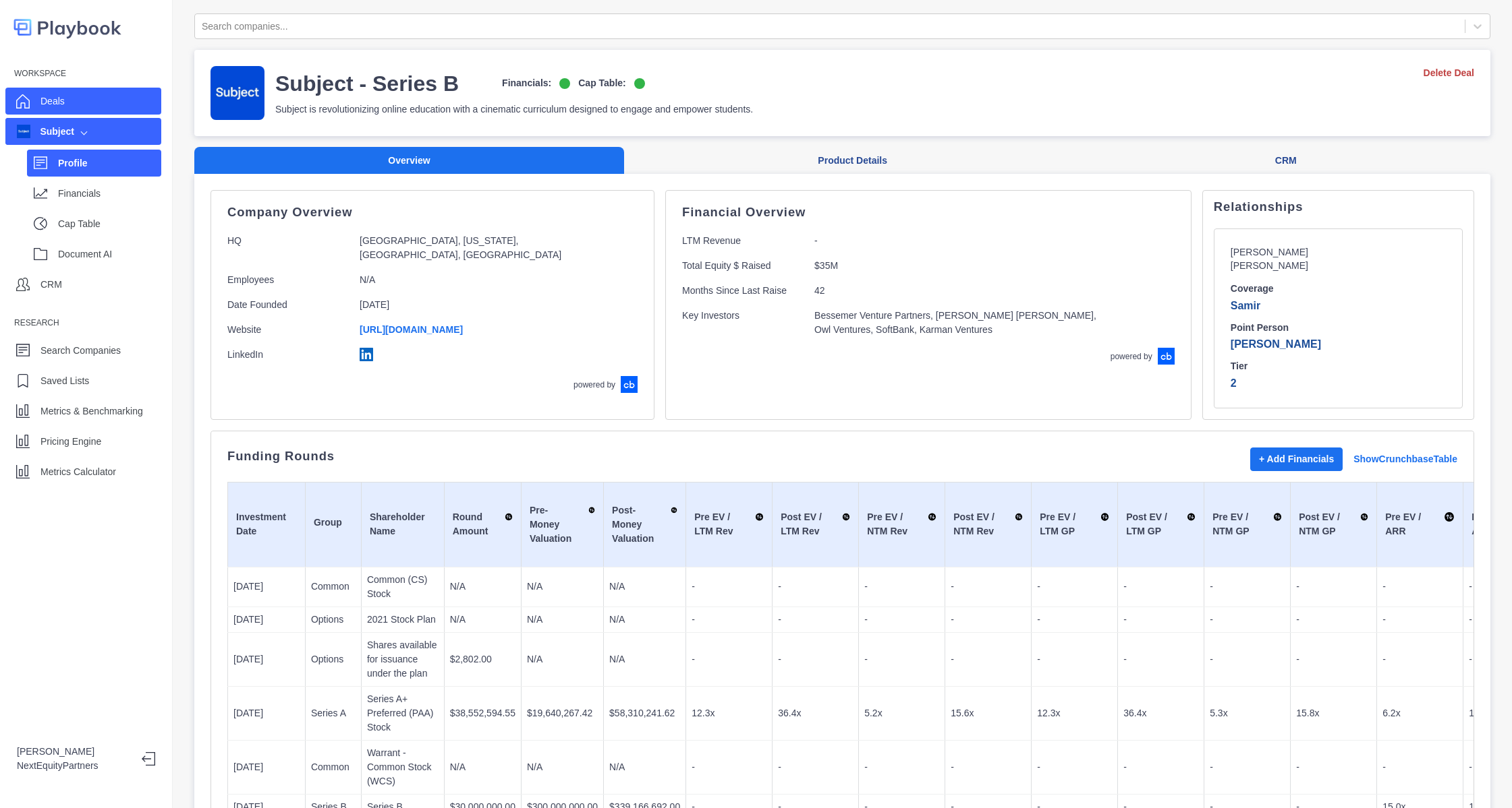
click at [99, 93] on div "Deals" at bounding box center [83, 101] width 155 height 27
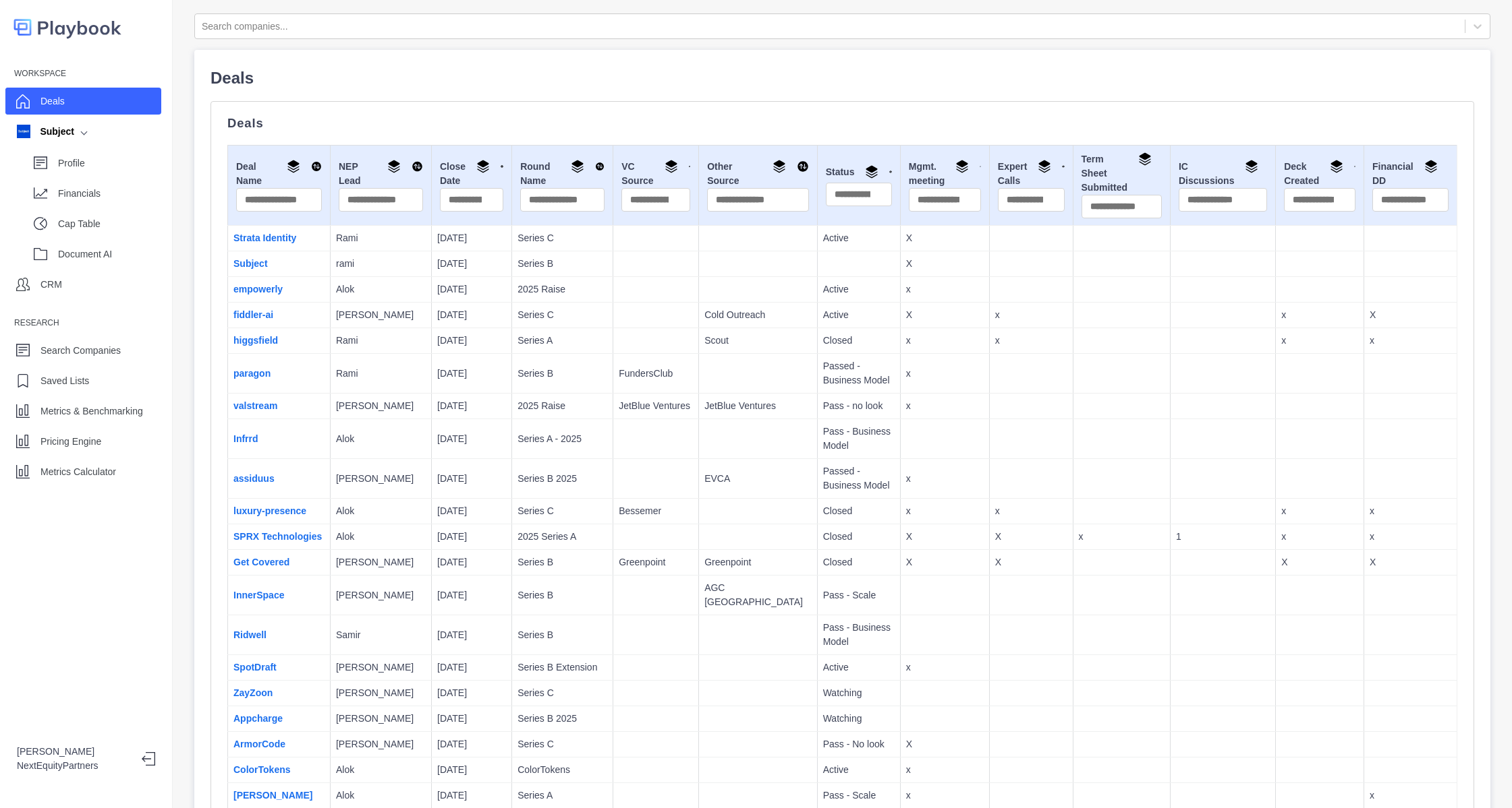
click at [937, 409] on td "x" at bounding box center [945, 406] width 89 height 26
click at [522, 358] on td "Series B" at bounding box center [563, 374] width 101 height 40
click at [431, 364] on td "[DATE]" at bounding box center [471, 374] width 80 height 40
click at [116, 446] on div "Pricing Engine" at bounding box center [83, 441] width 155 height 27
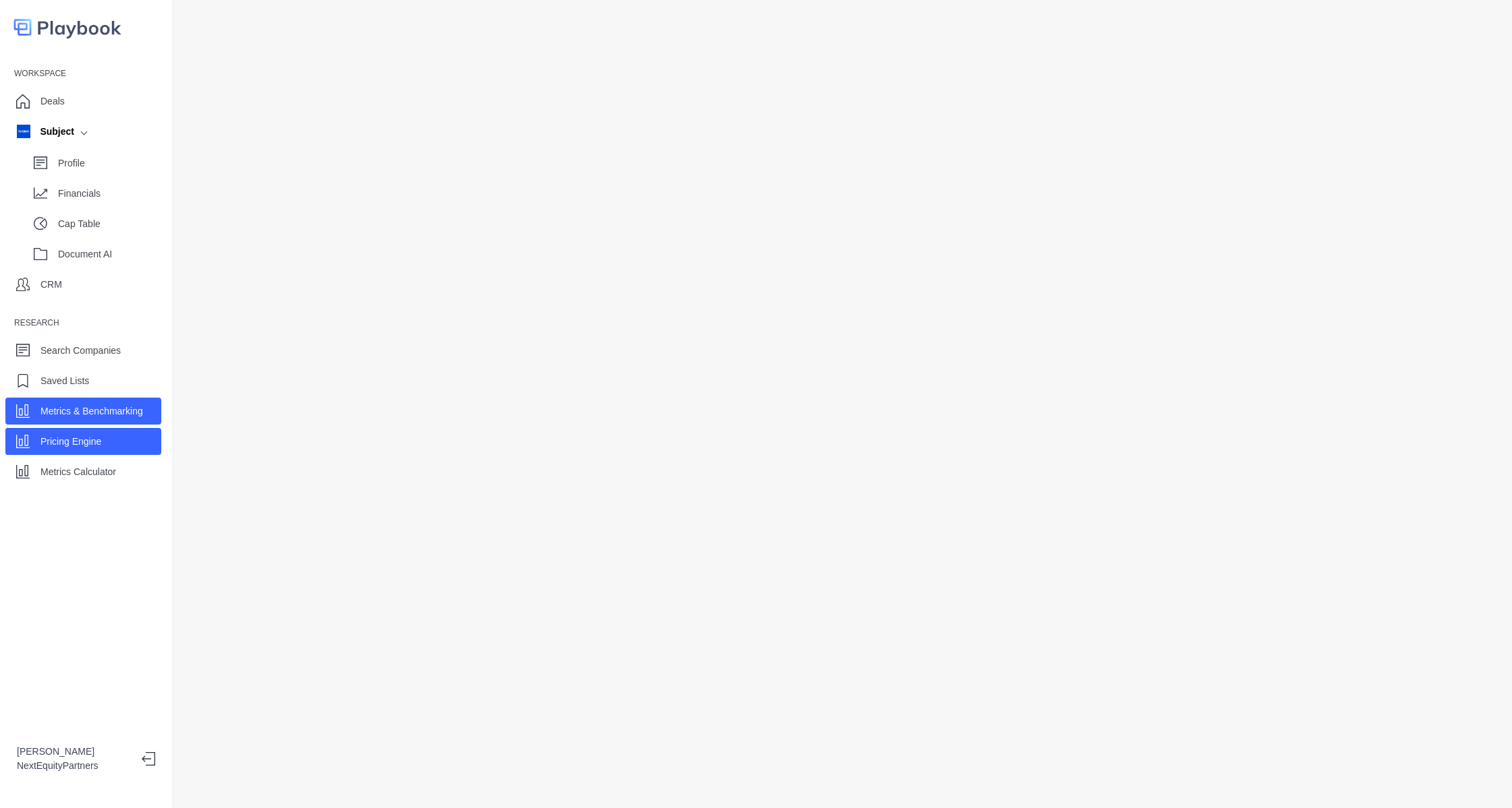
click at [50, 406] on p "Metrics & Benchmarking" at bounding box center [92, 412] width 103 height 14
click at [62, 448] on p "Pricing Engine" at bounding box center [71, 442] width 61 height 14
click at [121, 416] on p "Metrics & Benchmarking" at bounding box center [92, 412] width 103 height 14
click at [119, 454] on div "Pricing Engine" at bounding box center [83, 441] width 155 height 27
click at [113, 413] on p "Metrics & Benchmarking" at bounding box center [92, 412] width 103 height 14
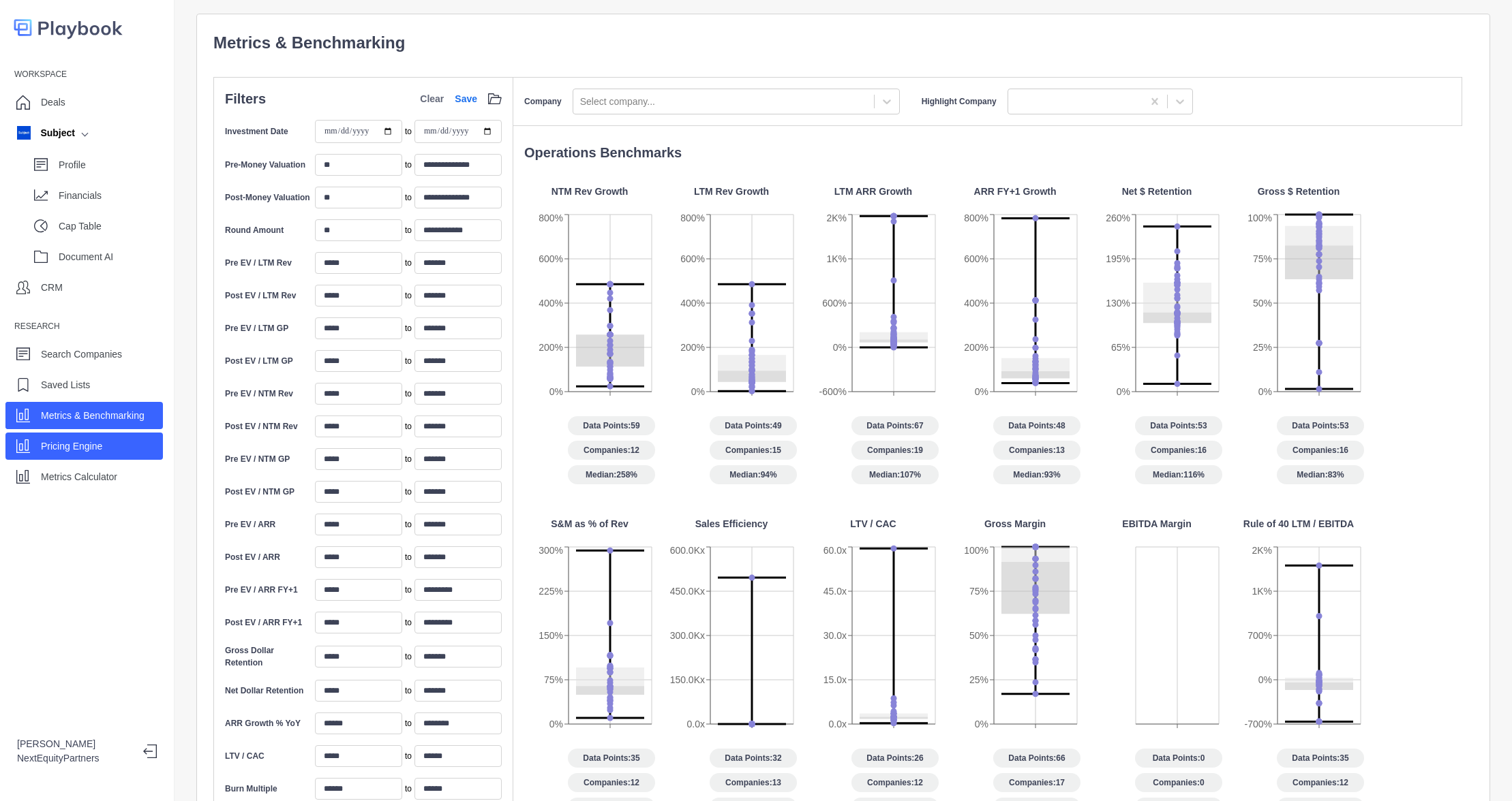
click at [118, 446] on div "Pricing Engine" at bounding box center [84, 446] width 157 height 27
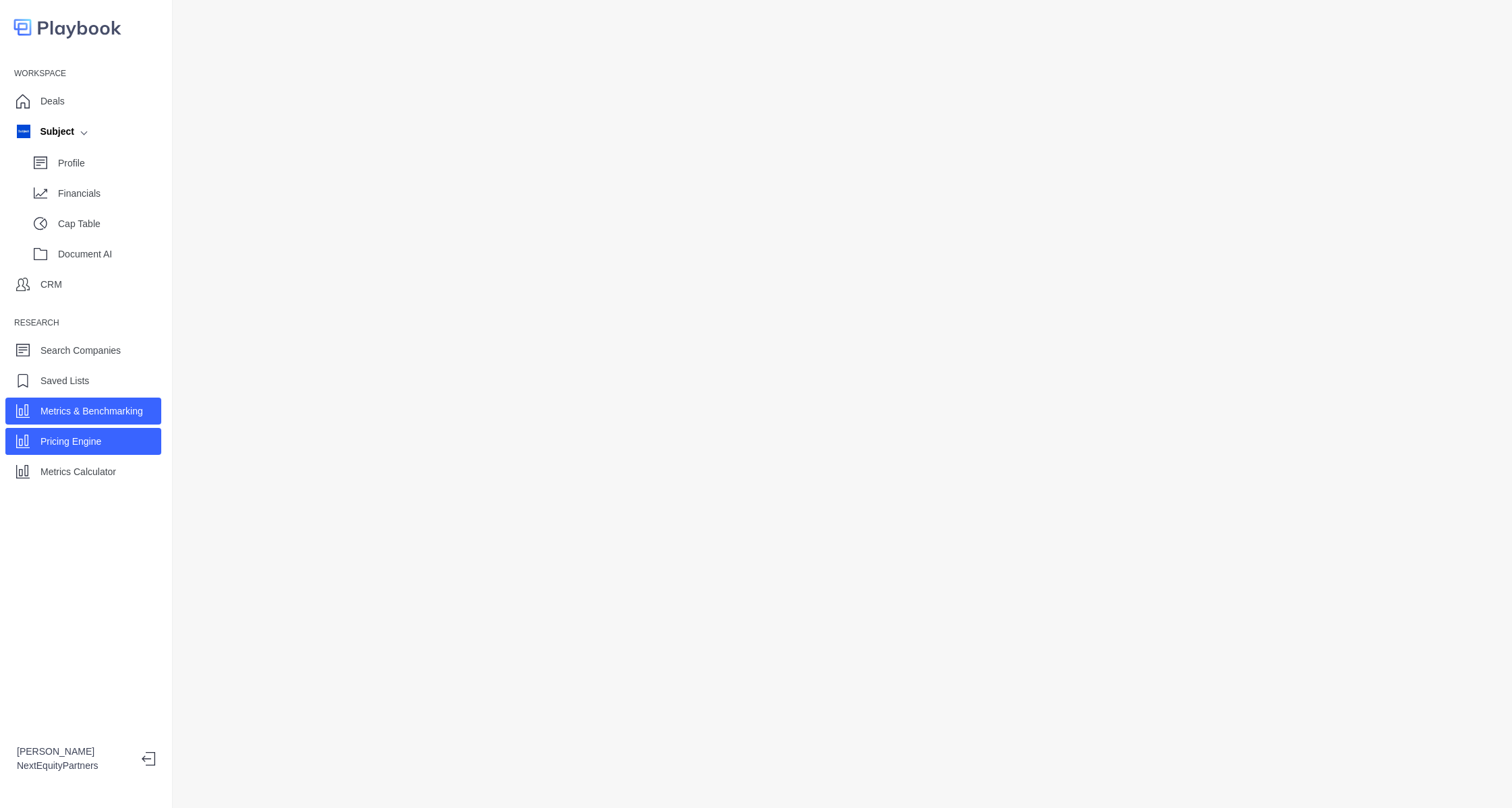
click at [120, 417] on p "Metrics & Benchmarking" at bounding box center [92, 412] width 103 height 14
click at [110, 449] on div "Pricing Engine" at bounding box center [83, 441] width 155 height 27
click at [70, 301] on div "Workspace Deals Subject Profile Financials Cap Table Document AI CRM Research S…" at bounding box center [86, 273] width 172 height 422
click at [78, 279] on div "CRM" at bounding box center [83, 284] width 155 height 27
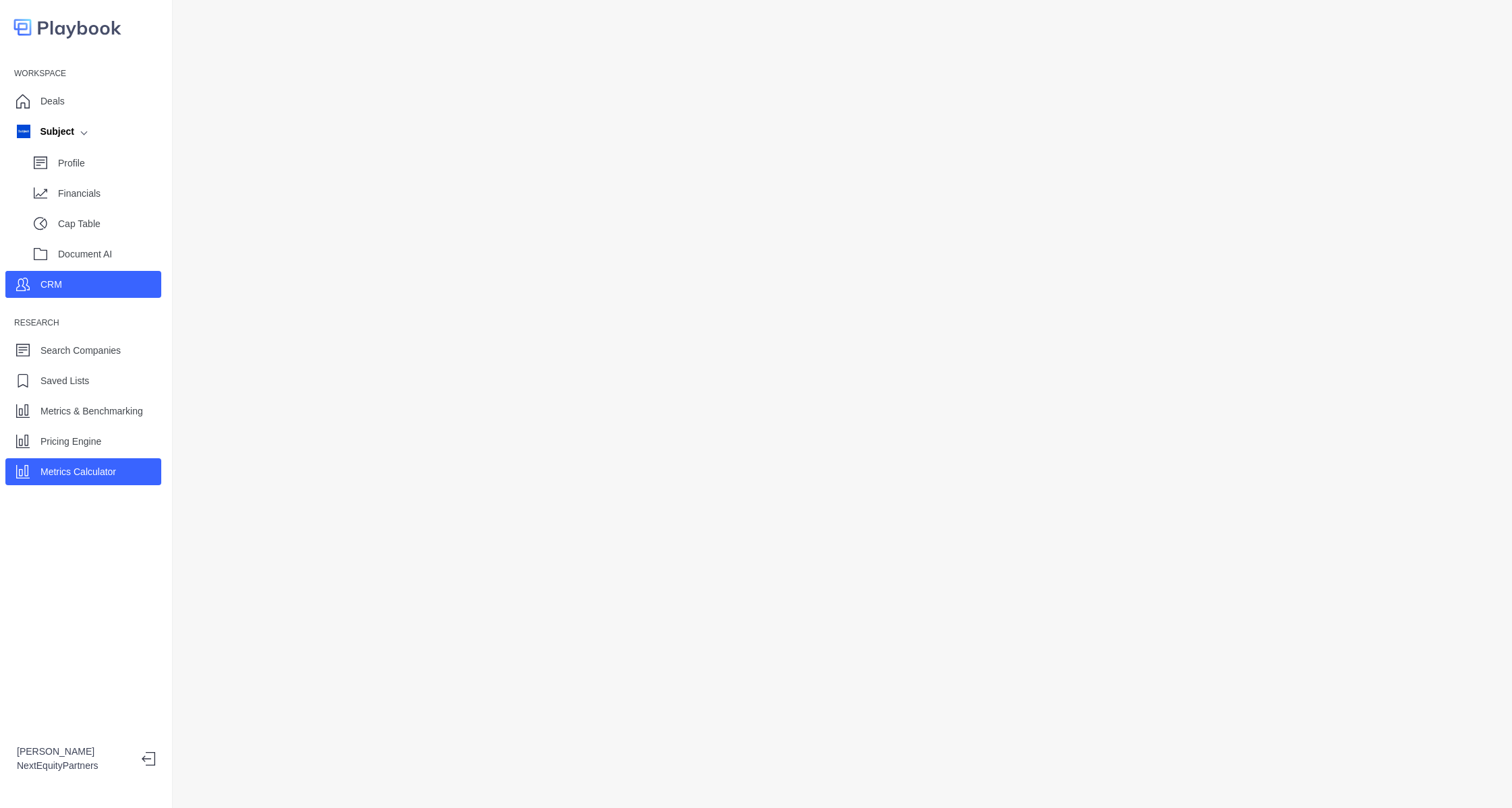
click at [130, 471] on div "Metrics Calculator" at bounding box center [83, 472] width 155 height 27
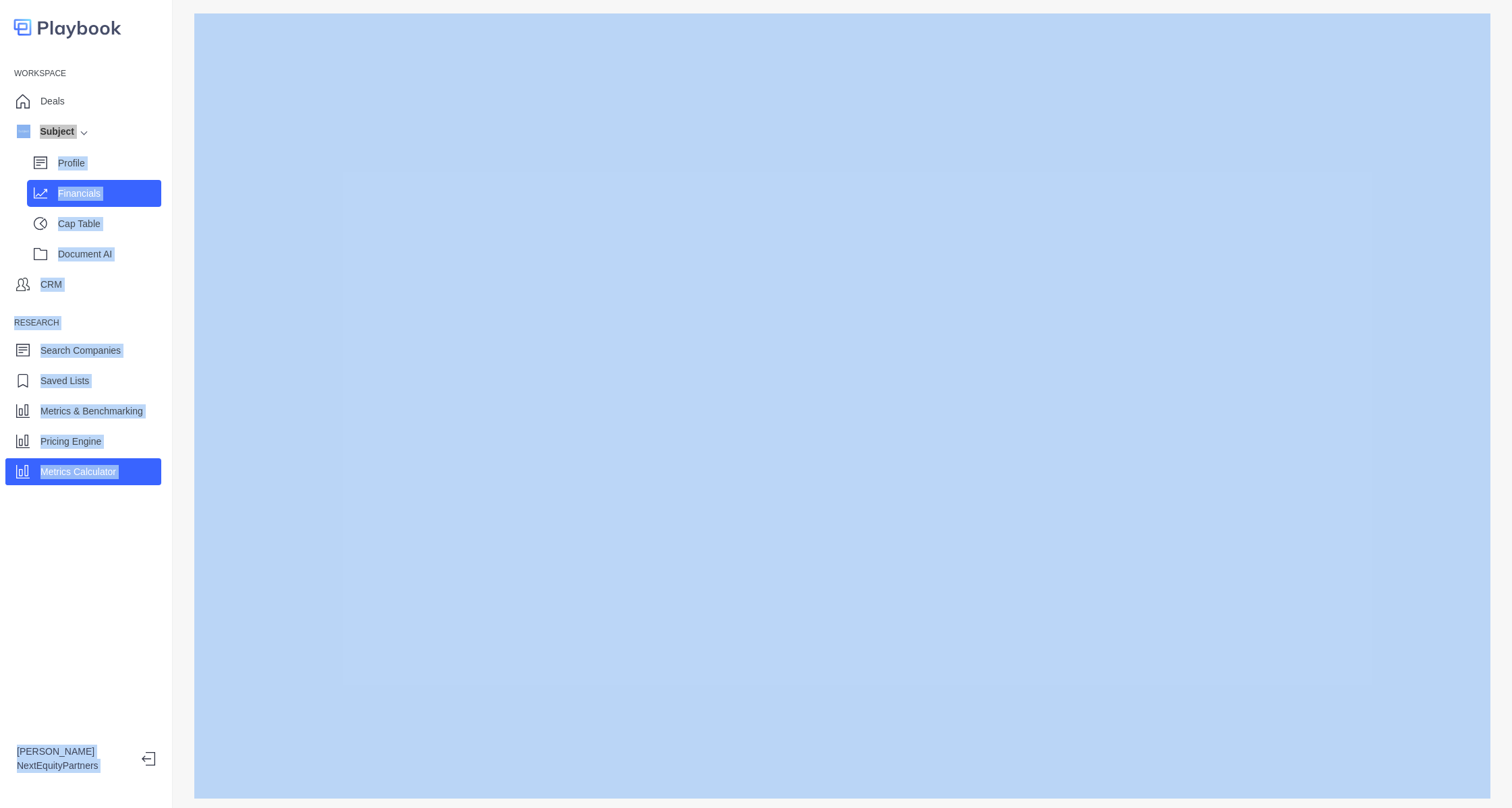
click at [75, 185] on div "Financials" at bounding box center [110, 193] width 103 height 20
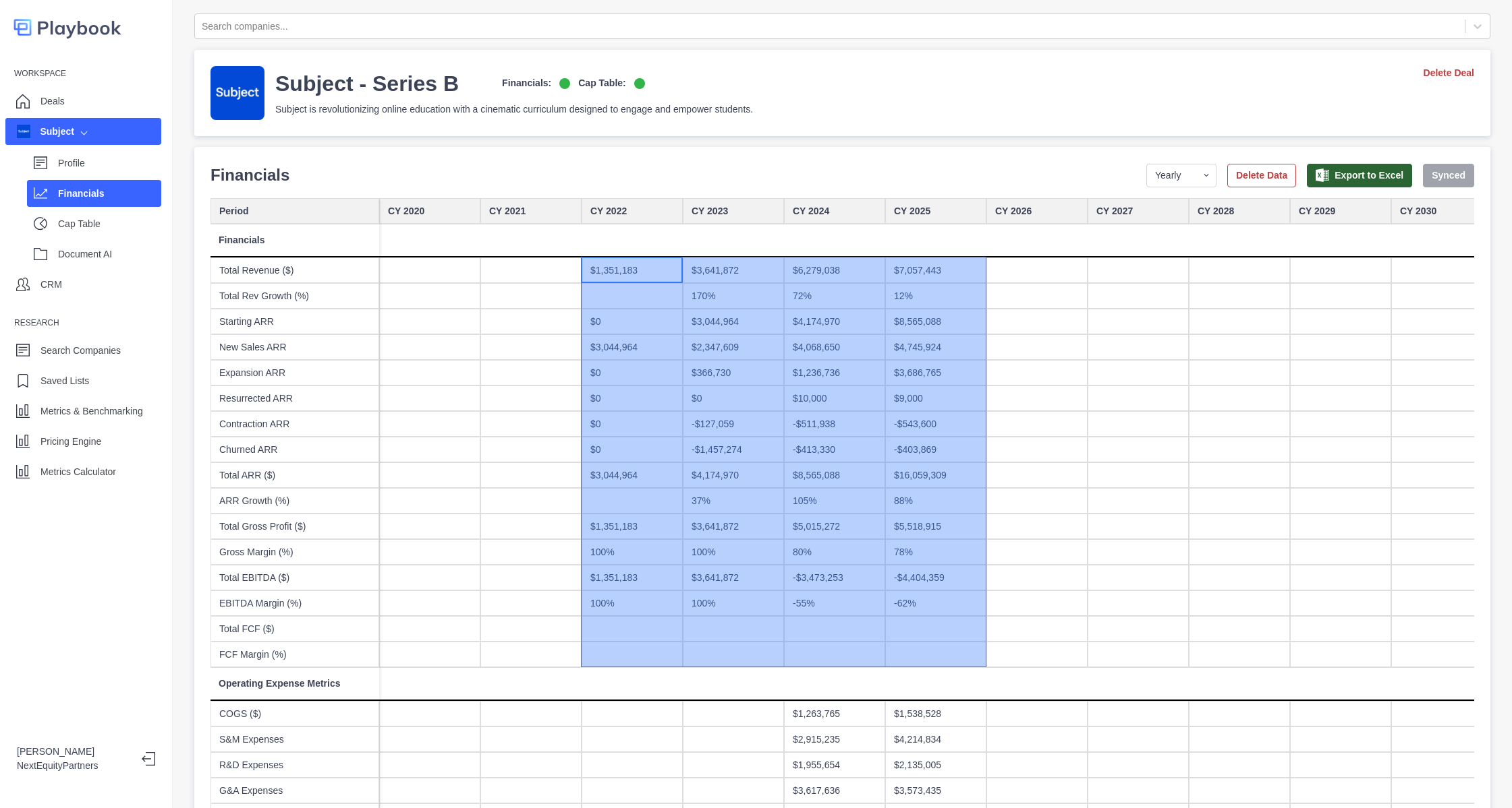
drag, startPoint x: 630, startPoint y: 274, endPoint x: 935, endPoint y: 645, distance: 480.3
click at [910, 507] on div "88%" at bounding box center [936, 500] width 101 height 26
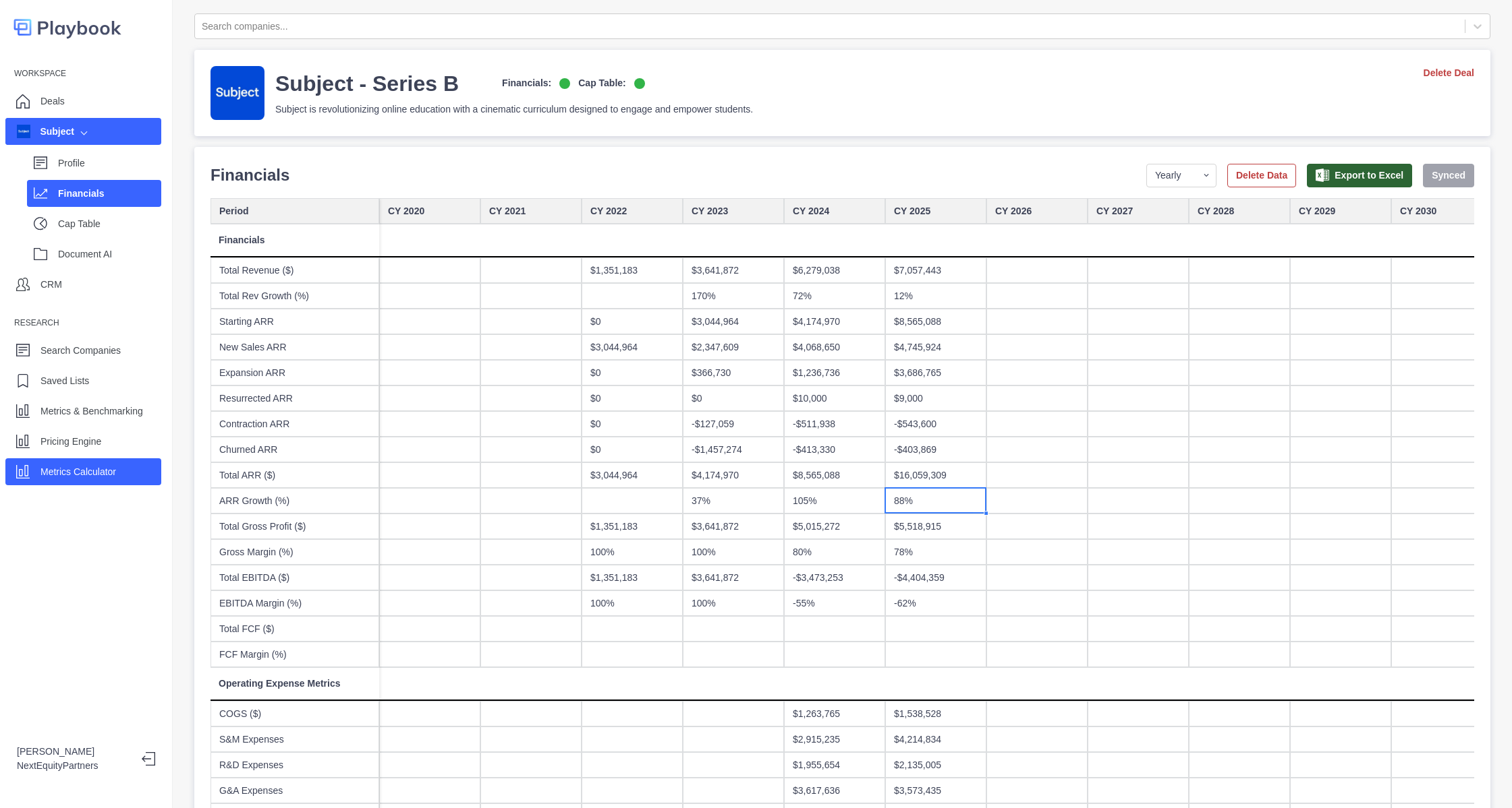
click at [94, 472] on p "Metrics Calculator" at bounding box center [78, 472] width 75 height 14
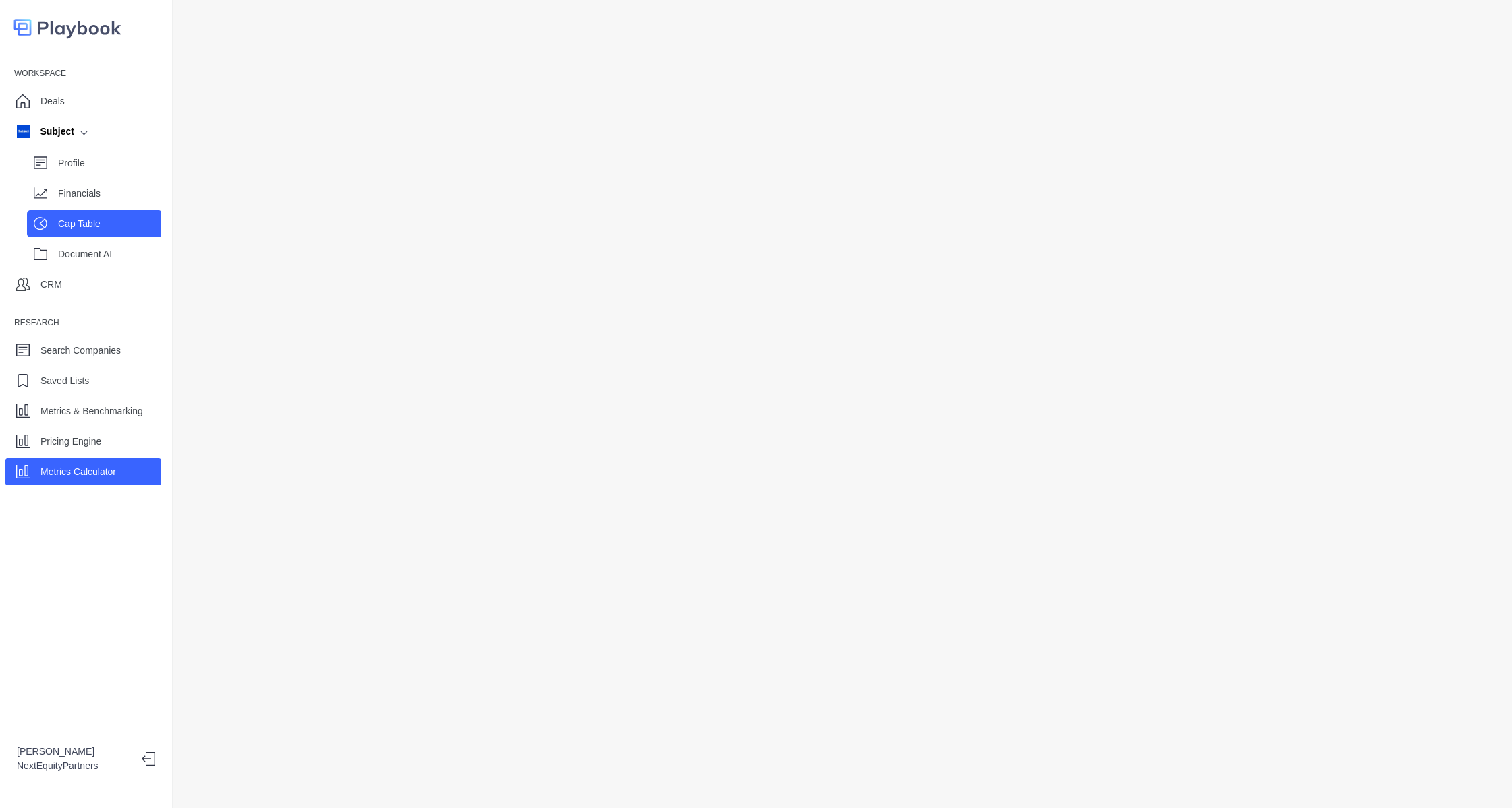
click at [74, 230] on p "Cap Table" at bounding box center [110, 224] width 103 height 14
select select "SHARE_HOLDER_TYPE_COMMON"
select select "SHARE_HOLDER_TYPE_WARRANT"
select select "SHARE_HOLDER_TYPE_OPTION"
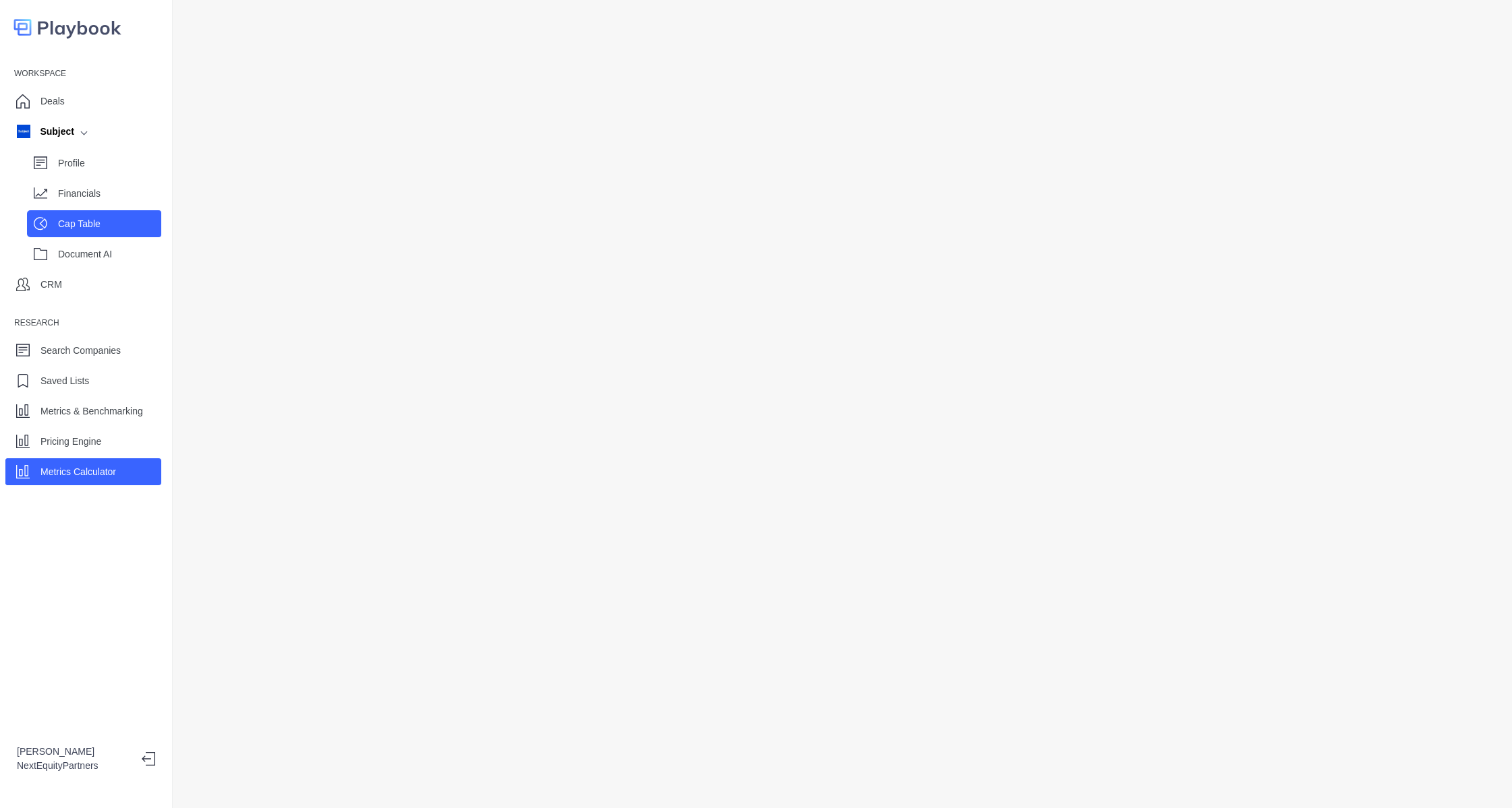
select select "SHARE_HOLDER_TYPE_OPTION"
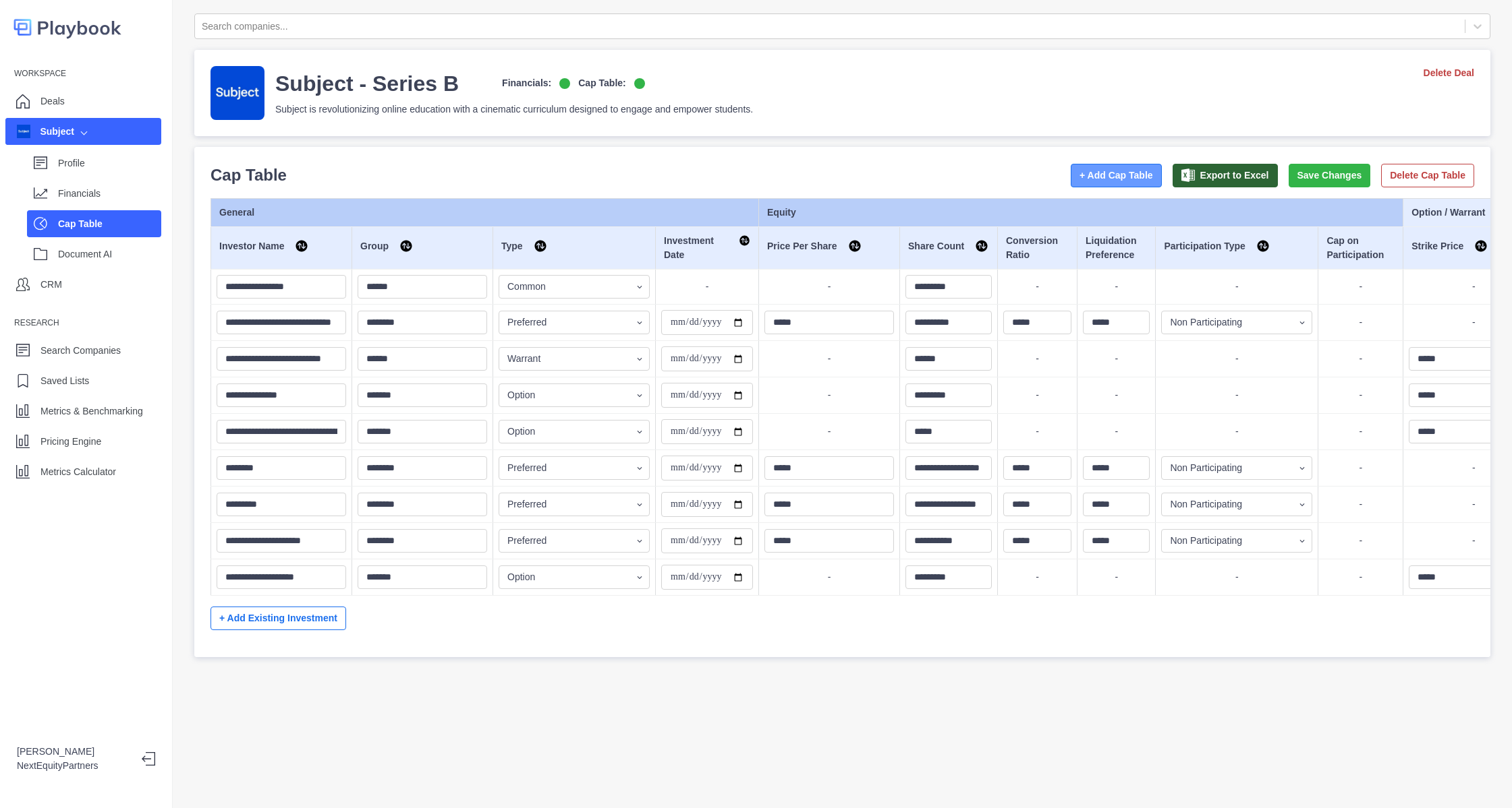
click at [1070, 178] on button "+ Add Cap Table" at bounding box center [1116, 176] width 91 height 23
click at [79, 163] on p "Profile" at bounding box center [110, 163] width 103 height 14
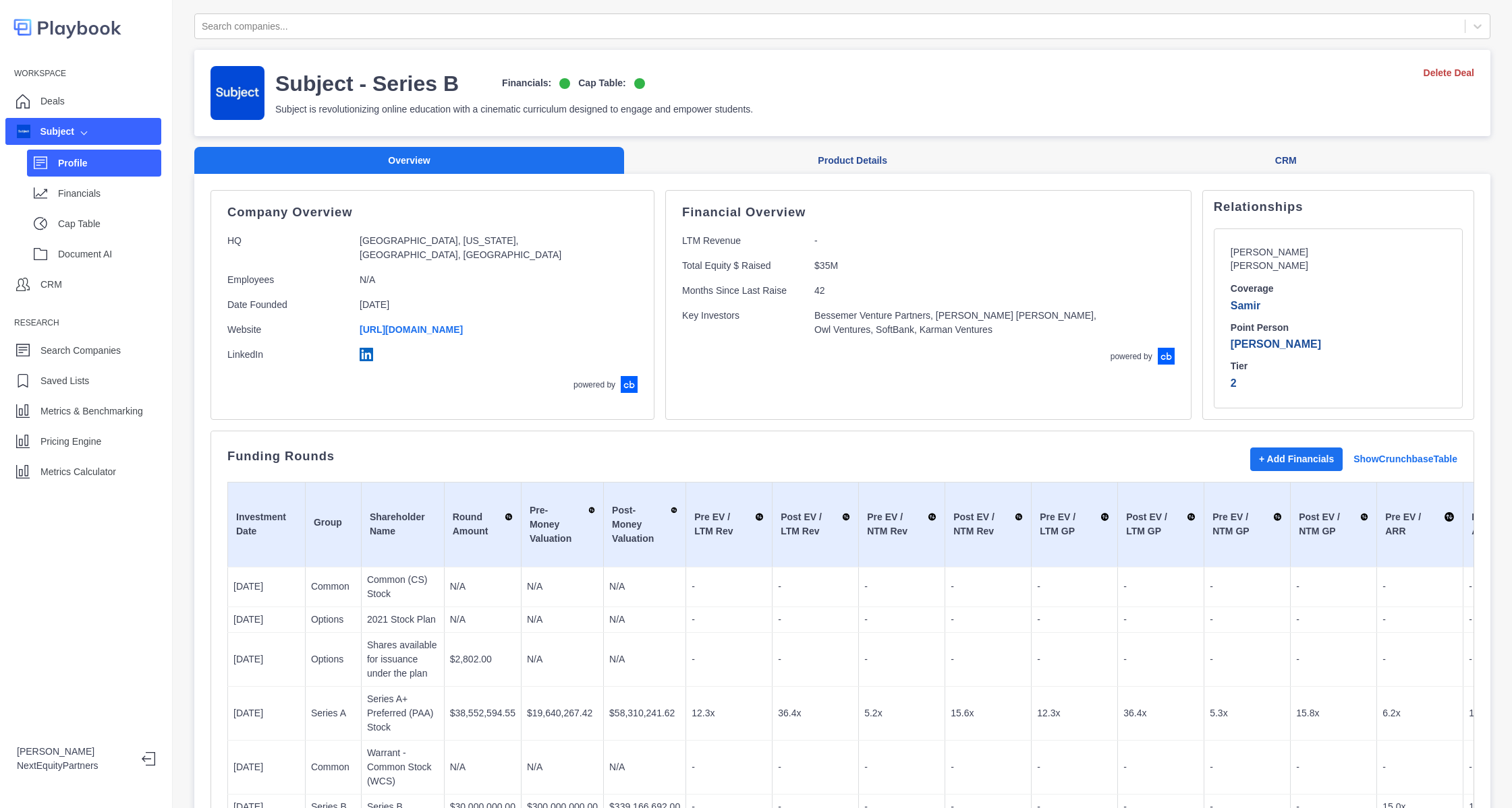
scroll to position [202, 0]
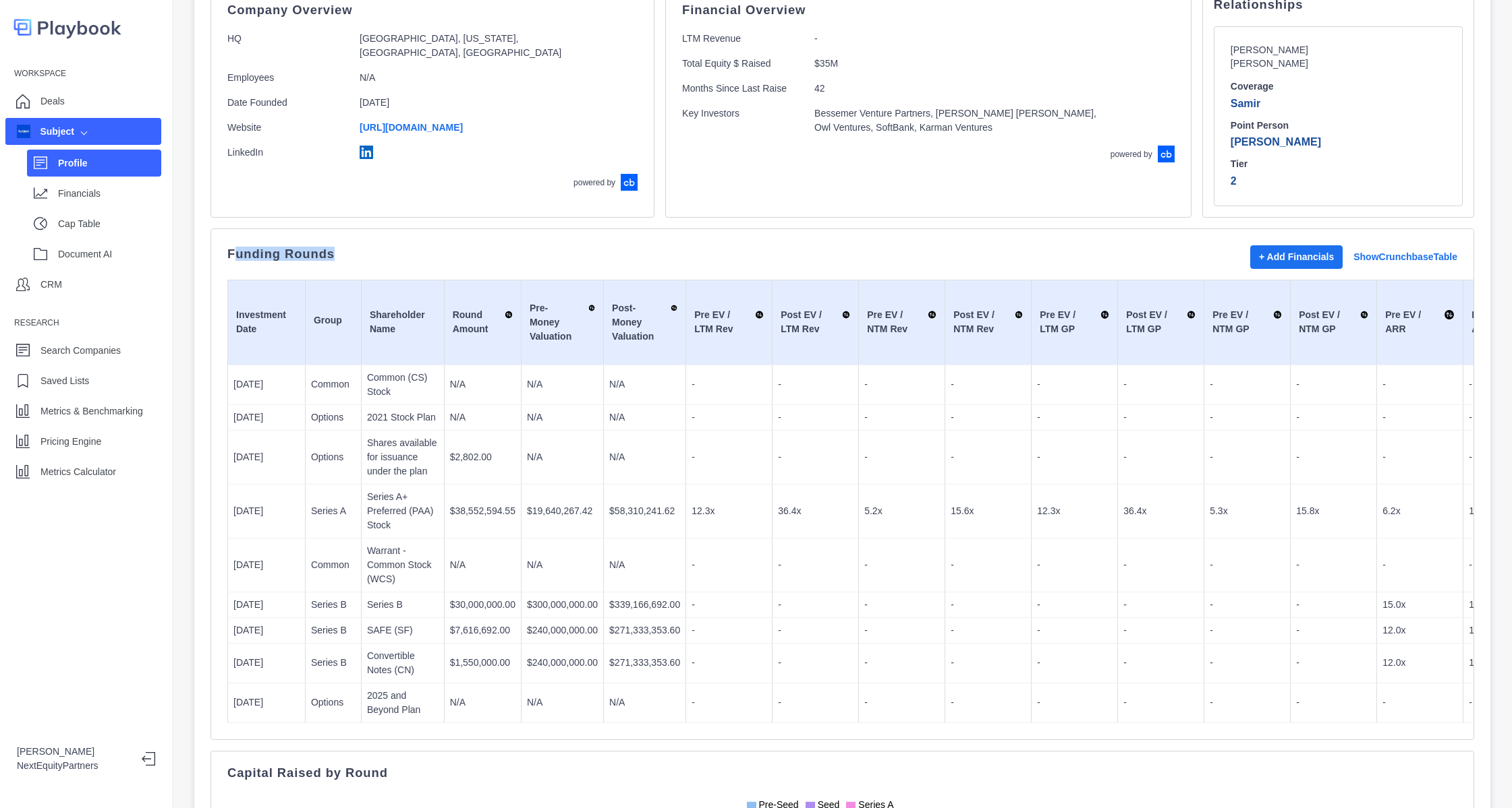
drag, startPoint x: 232, startPoint y: 249, endPoint x: 406, endPoint y: 250, distance: 174.0
click at [406, 250] on div "Funding Rounds + Add Financials Show Crunchbase Table" at bounding box center [842, 257] width 1230 height 23
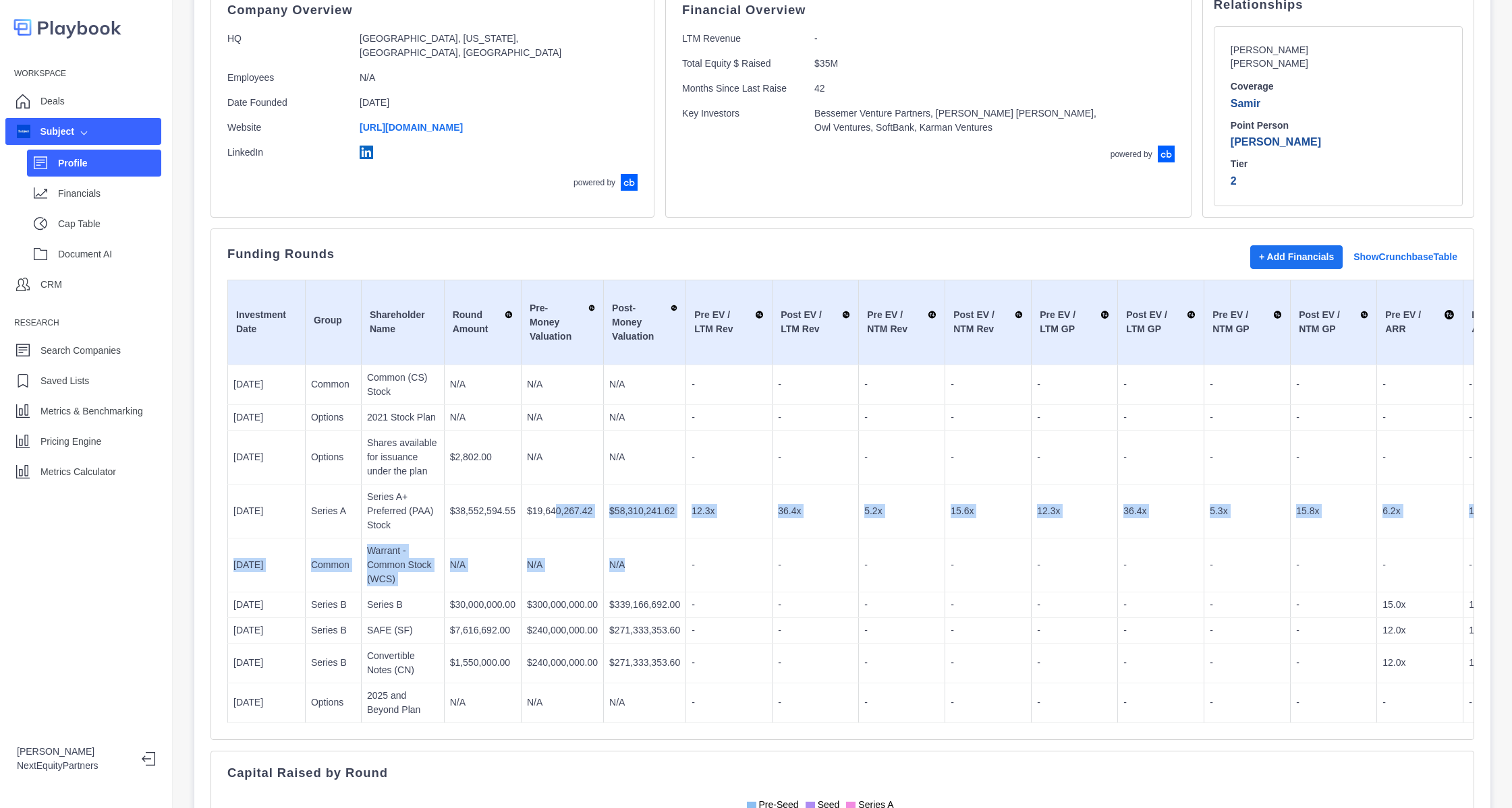
drag, startPoint x: 547, startPoint y: 497, endPoint x: 627, endPoint y: 577, distance: 113.1
click at [627, 577] on tbody "[DATE] Common Common (CS) Stock N/A N/A N/A - - - - - - - - - - - - N/M N/M N/M…" at bounding box center [1336, 543] width 2217 height 358
click at [627, 577] on td "N/A" at bounding box center [645, 564] width 82 height 54
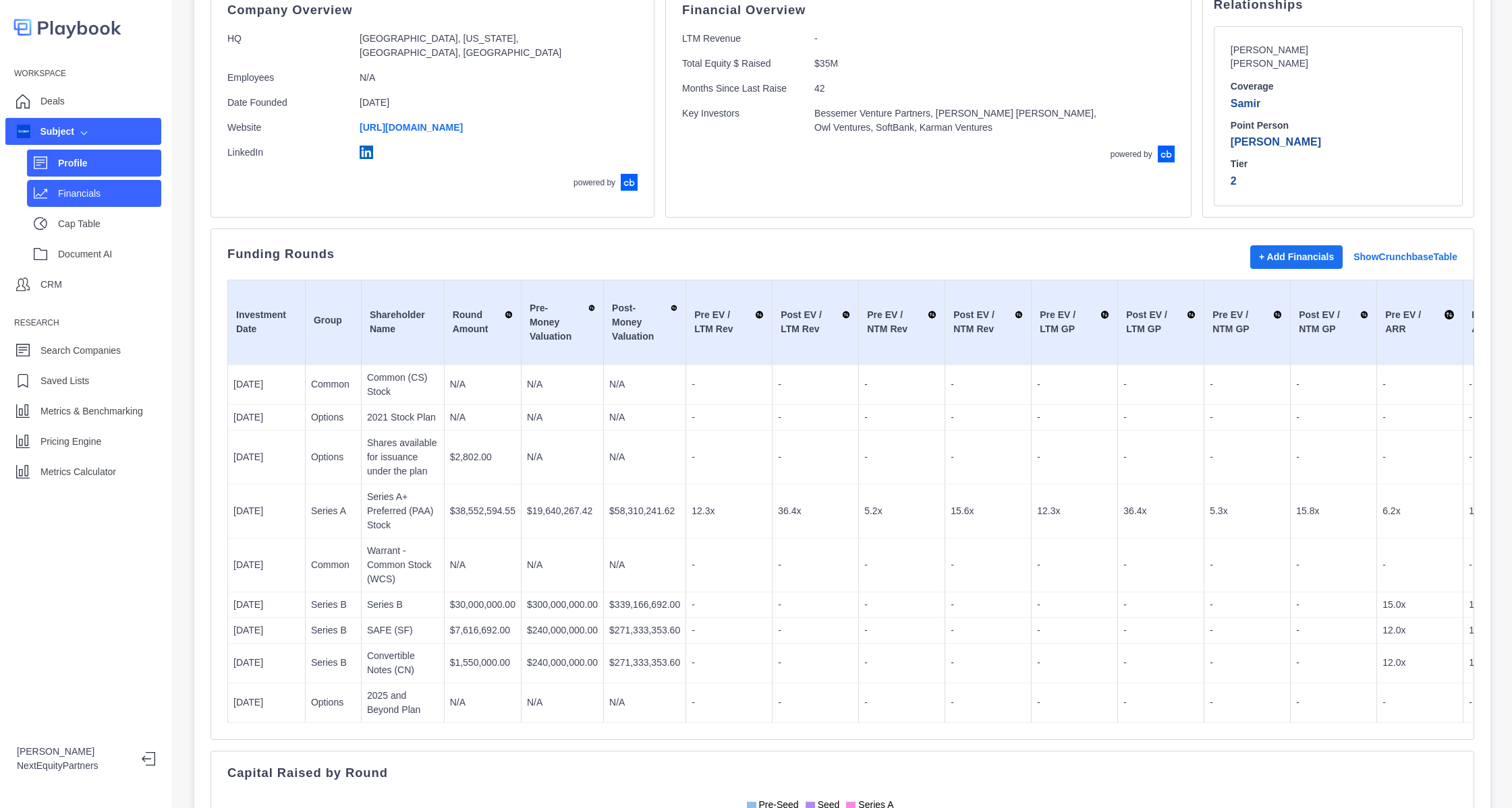
click at [126, 197] on p "Financials" at bounding box center [110, 193] width 103 height 14
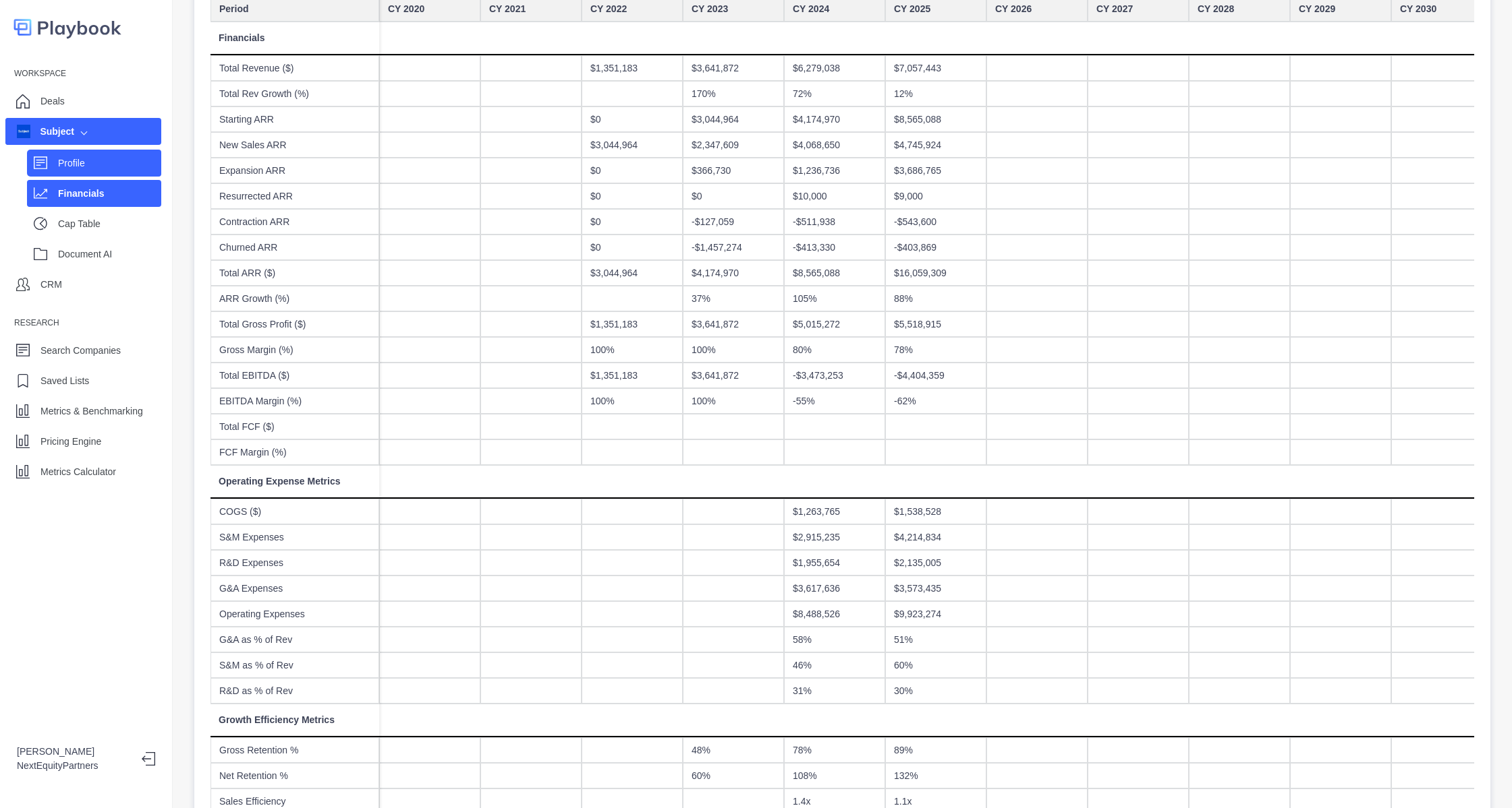
click at [142, 164] on p "Profile" at bounding box center [110, 163] width 103 height 14
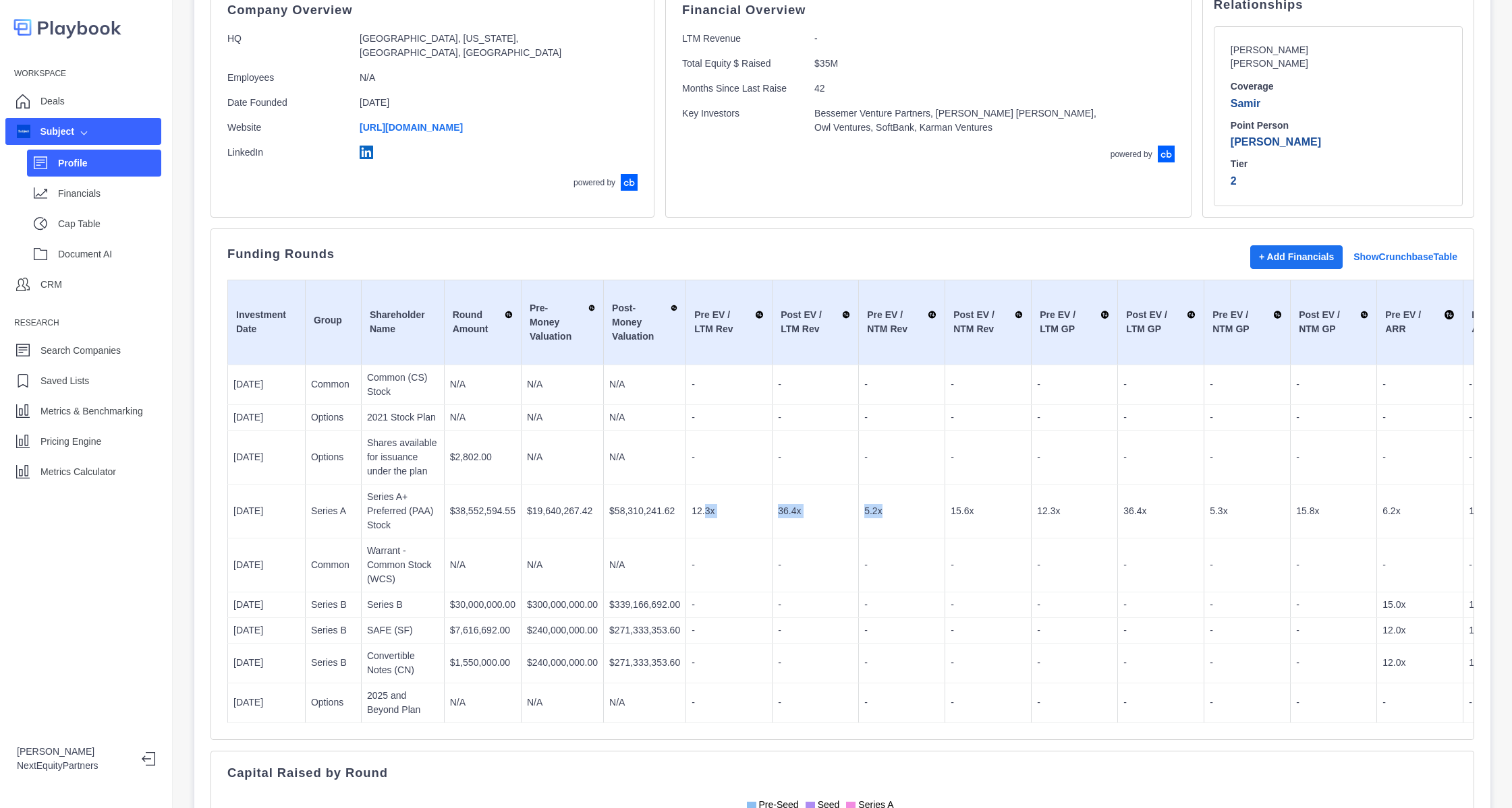
drag, startPoint x: 686, startPoint y: 501, endPoint x: 871, endPoint y: 499, distance: 185.0
click at [871, 499] on tr "[DATE] Series A Series A+ Preferred (PAA) Stock $38,552,594.55 $19,640,267.42 $…" at bounding box center [1336, 510] width 2217 height 54
click at [871, 504] on p "5.2x" at bounding box center [902, 511] width 75 height 14
drag, startPoint x: 683, startPoint y: 503, endPoint x: 1240, endPoint y: 524, distance: 557.4
click at [1237, 524] on tr "[DATE] Series A Series A+ Preferred (PAA) Stock $38,552,594.55 $19,640,267.42 $…" at bounding box center [1336, 510] width 2217 height 54
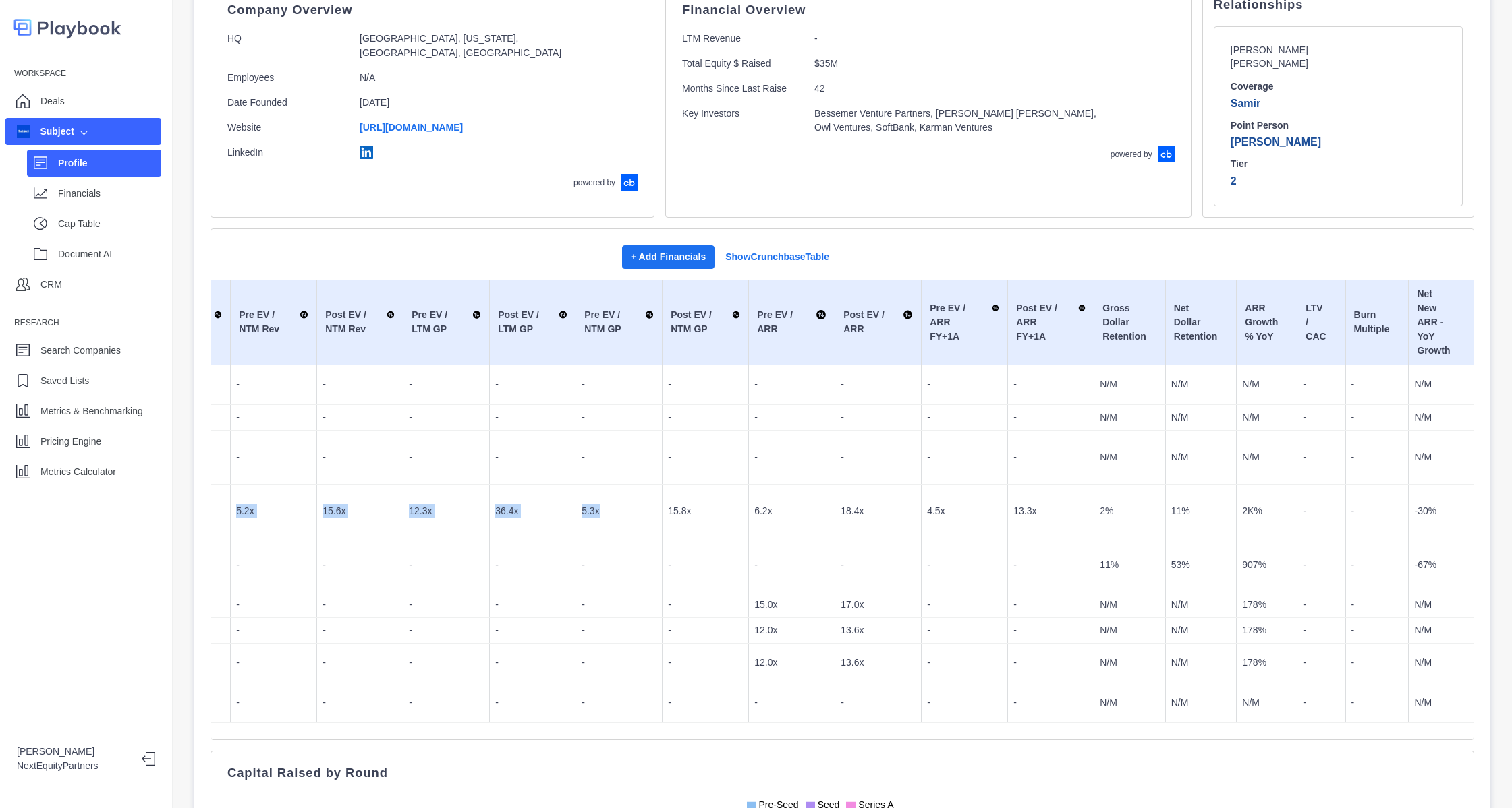
scroll to position [0, 809]
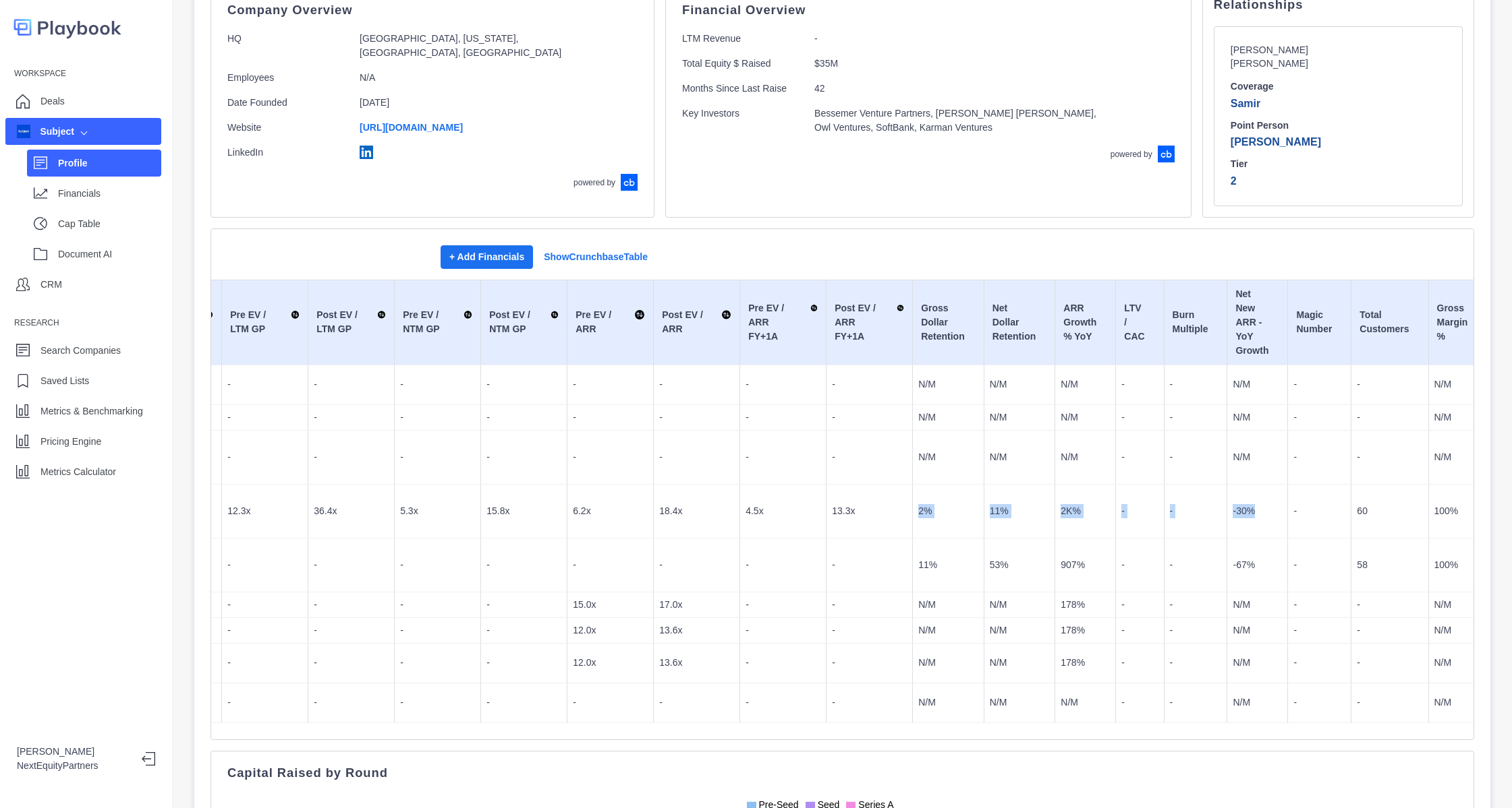
drag, startPoint x: 861, startPoint y: 504, endPoint x: 1255, endPoint y: 502, distance: 394.0
click at [1255, 502] on tr "[DATE] Series A Series A+ Preferred (PAA) Stock $38,552,594.55 $19,640,267.42 $…" at bounding box center [527, 510] width 2217 height 54
click at [1255, 502] on td "-30%" at bounding box center [1257, 510] width 61 height 54
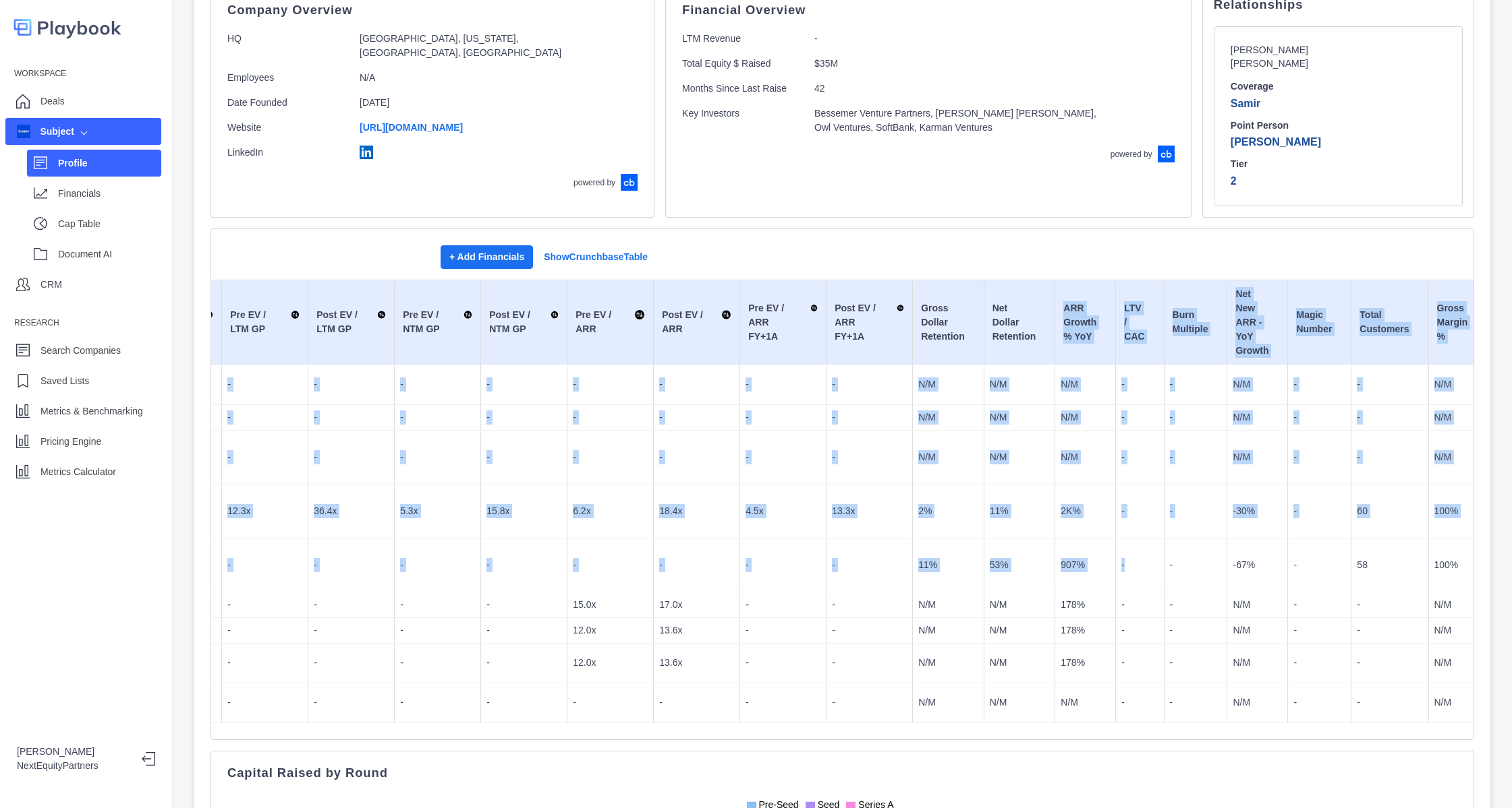
drag, startPoint x: 1014, startPoint y: 335, endPoint x: 1135, endPoint y: 554, distance: 250.2
click at [1135, 554] on table "Investment Date Group Shareholder Name Round Amount Pre-Money Valuation Post-Mo…" at bounding box center [526, 501] width 2218 height 444
click at [1135, 553] on td "-" at bounding box center [1140, 564] width 48 height 54
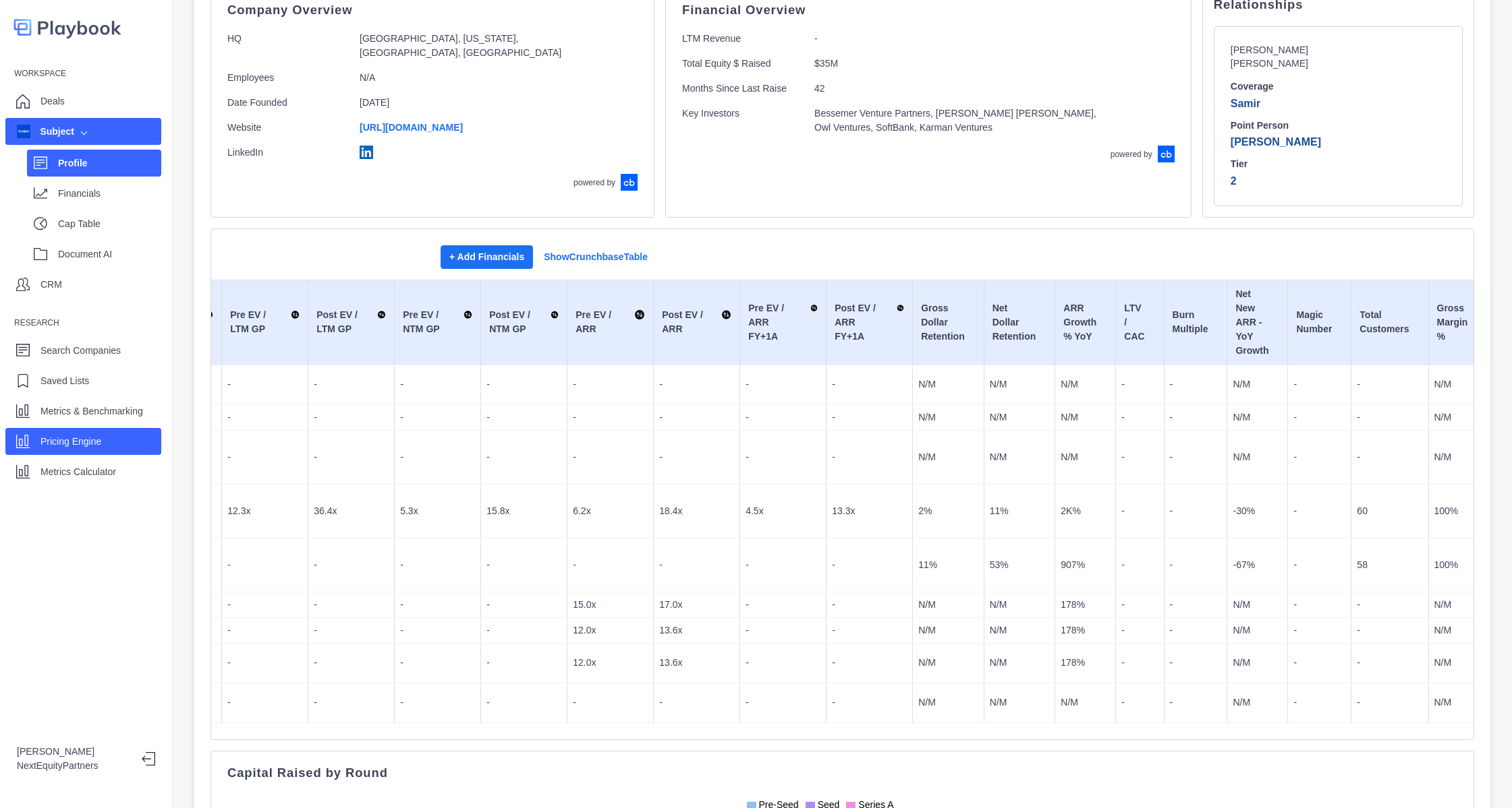
click at [56, 435] on p "Pricing Engine" at bounding box center [71, 442] width 61 height 14
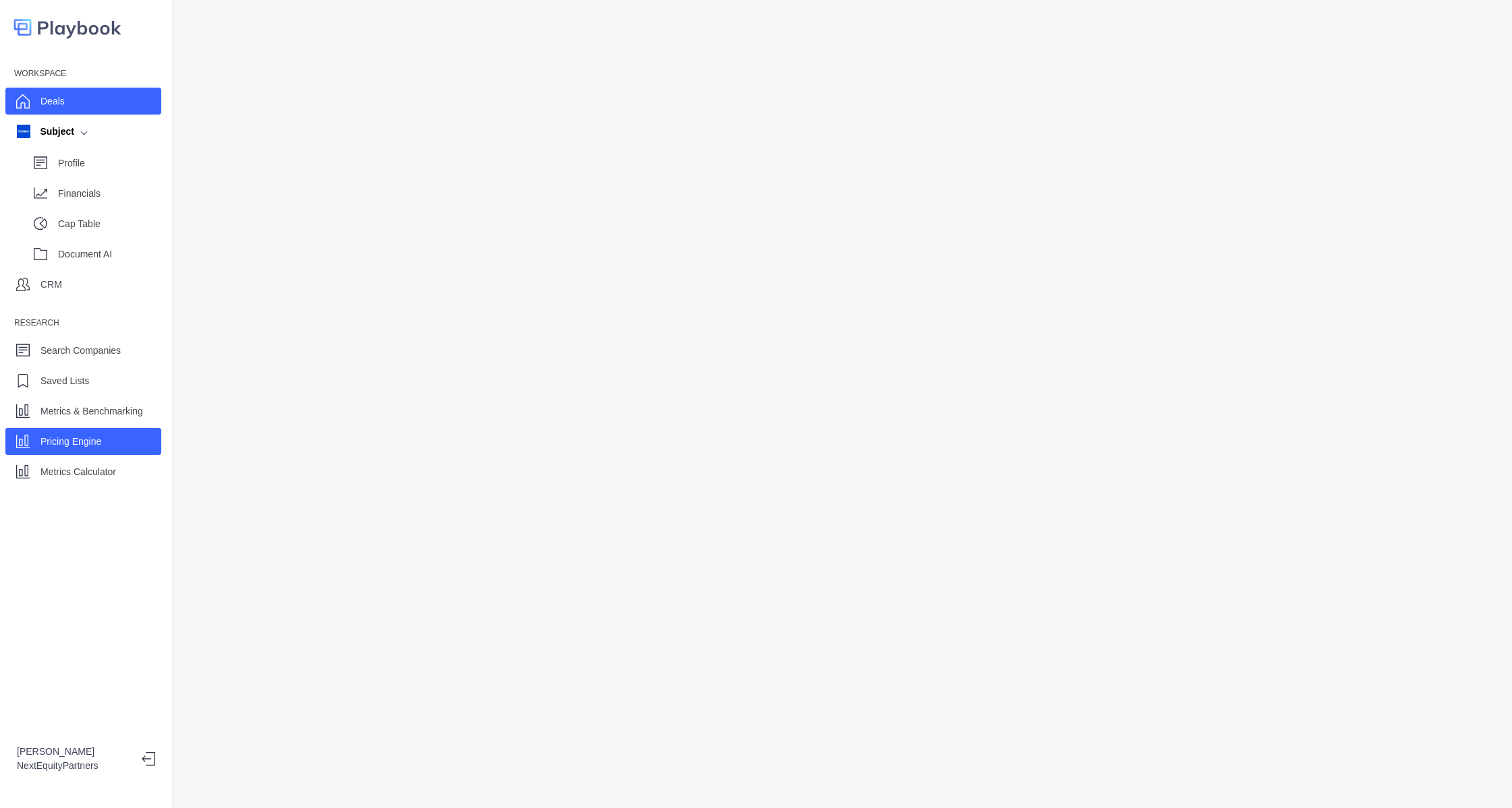
click at [73, 112] on div "Deals" at bounding box center [83, 101] width 155 height 27
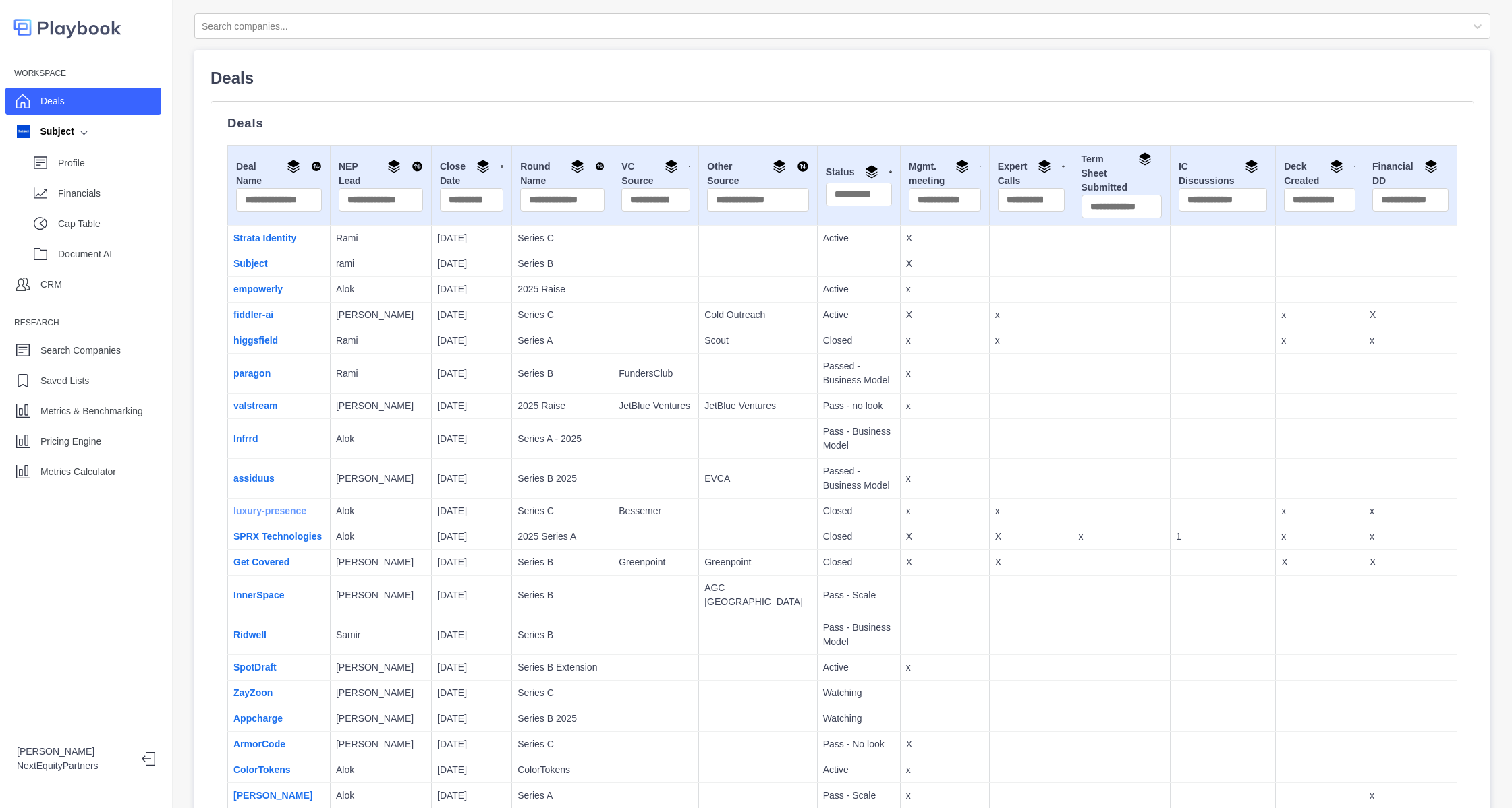
click at [271, 511] on link "luxury-presence" at bounding box center [270, 511] width 73 height 11
click at [259, 266] on link "Subject" at bounding box center [250, 263] width 34 height 11
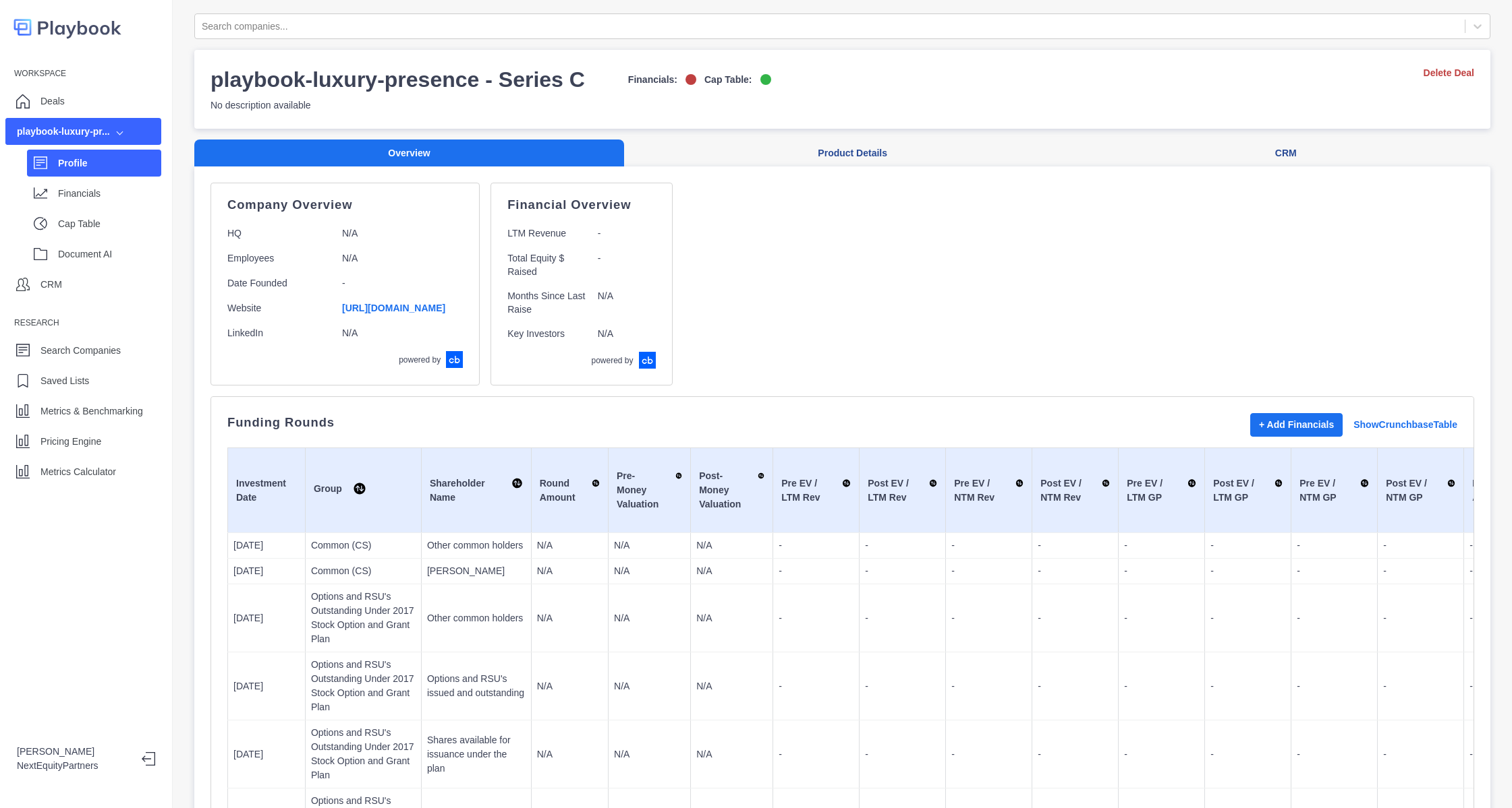
click at [777, 423] on div "Funding Rounds + Add Financials Show Crunchbase Table" at bounding box center [842, 425] width 1230 height 23
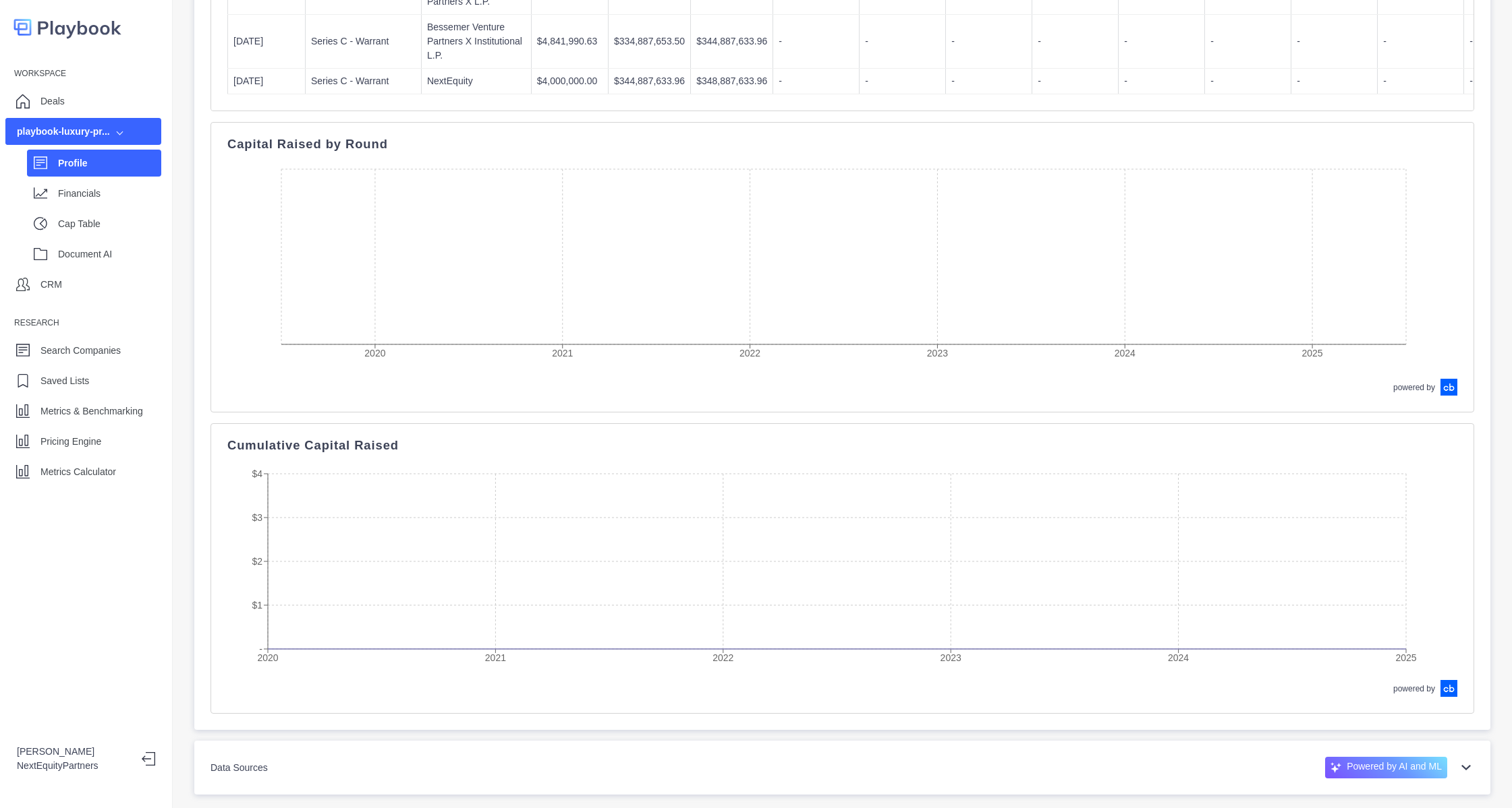
scroll to position [4872, 0]
drag, startPoint x: 317, startPoint y: 380, endPoint x: 693, endPoint y: 374, distance: 376.0
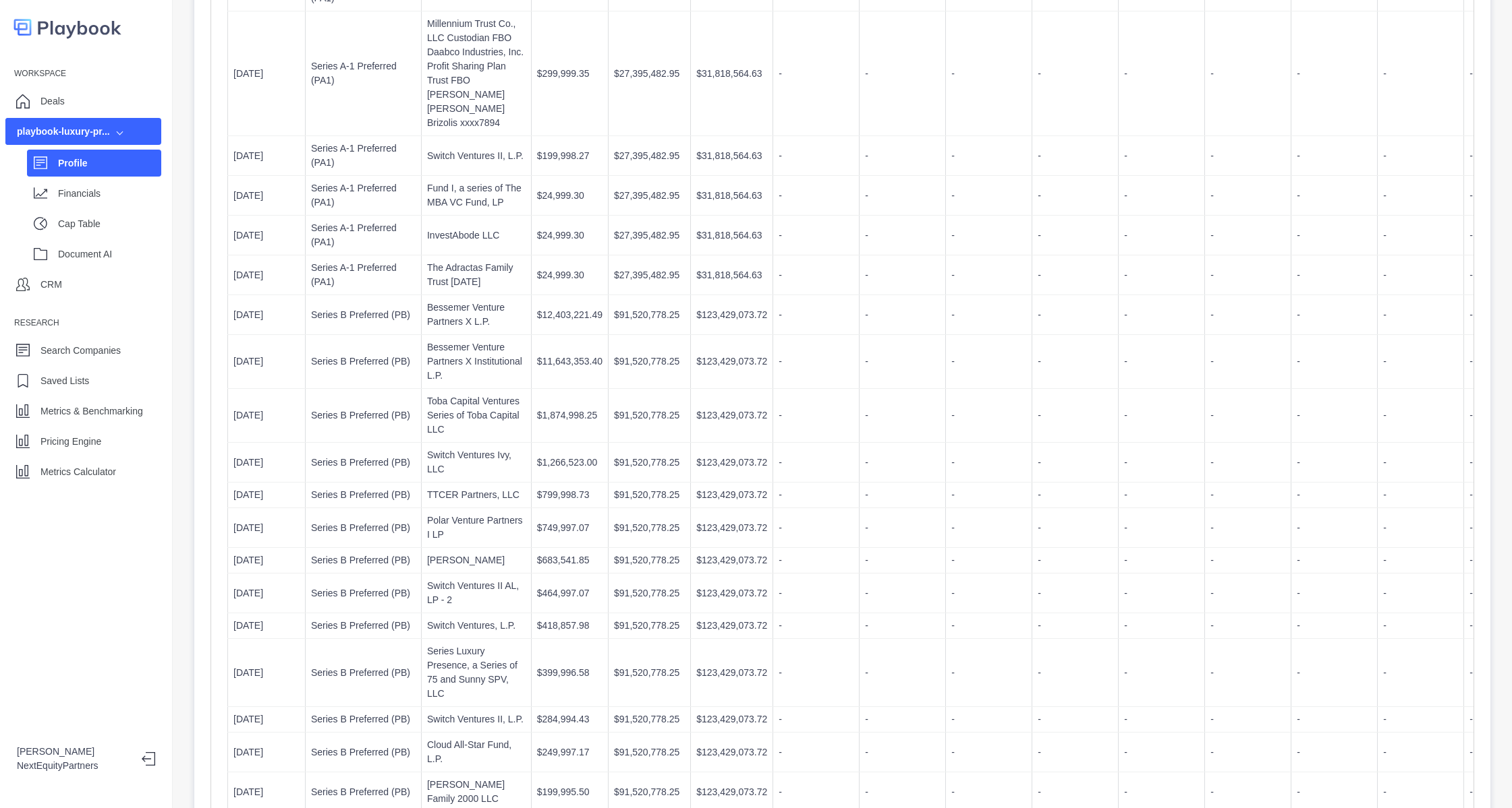
scroll to position [0, 0]
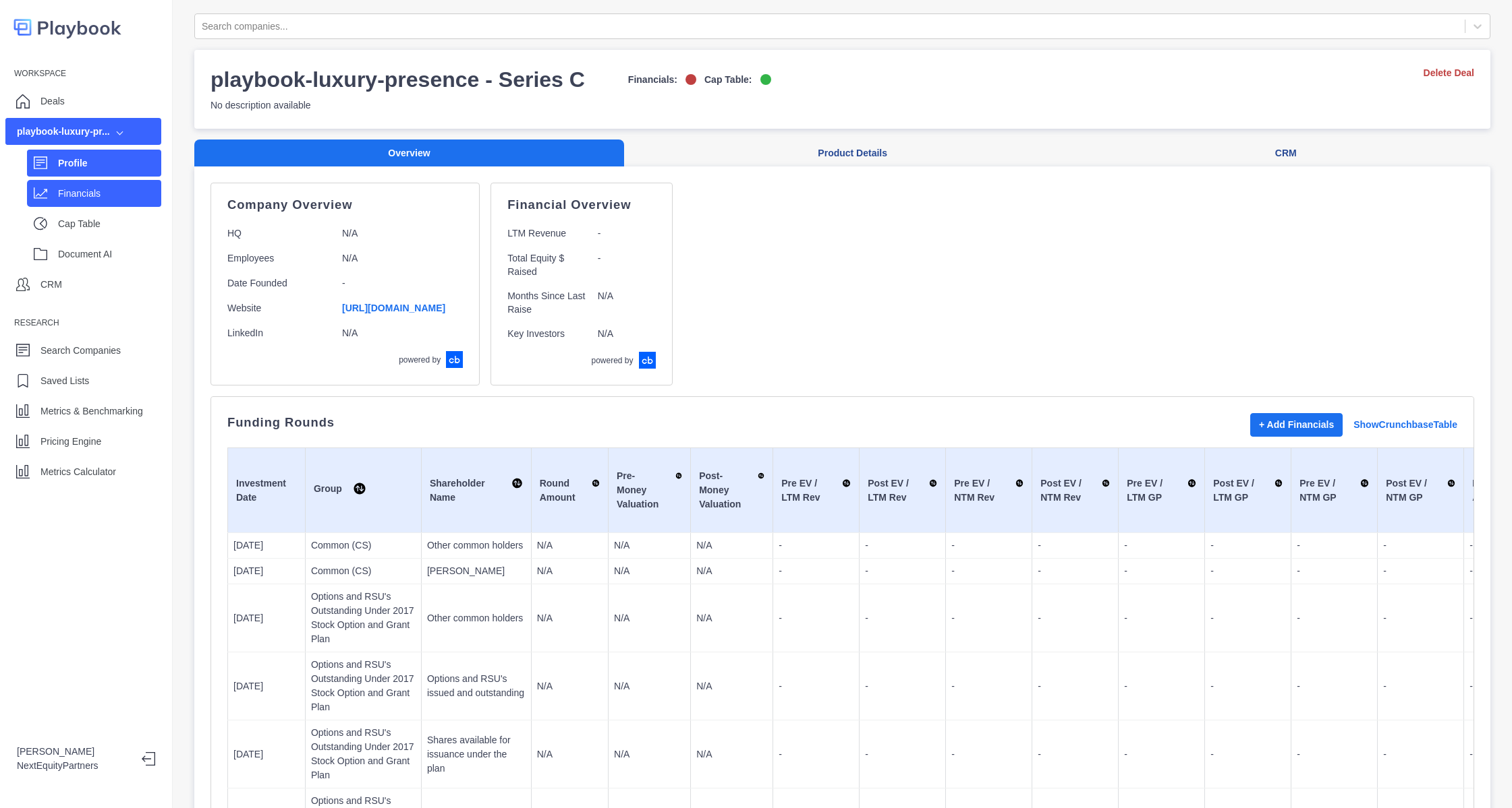
click at [86, 185] on div "Financials" at bounding box center [110, 193] width 103 height 20
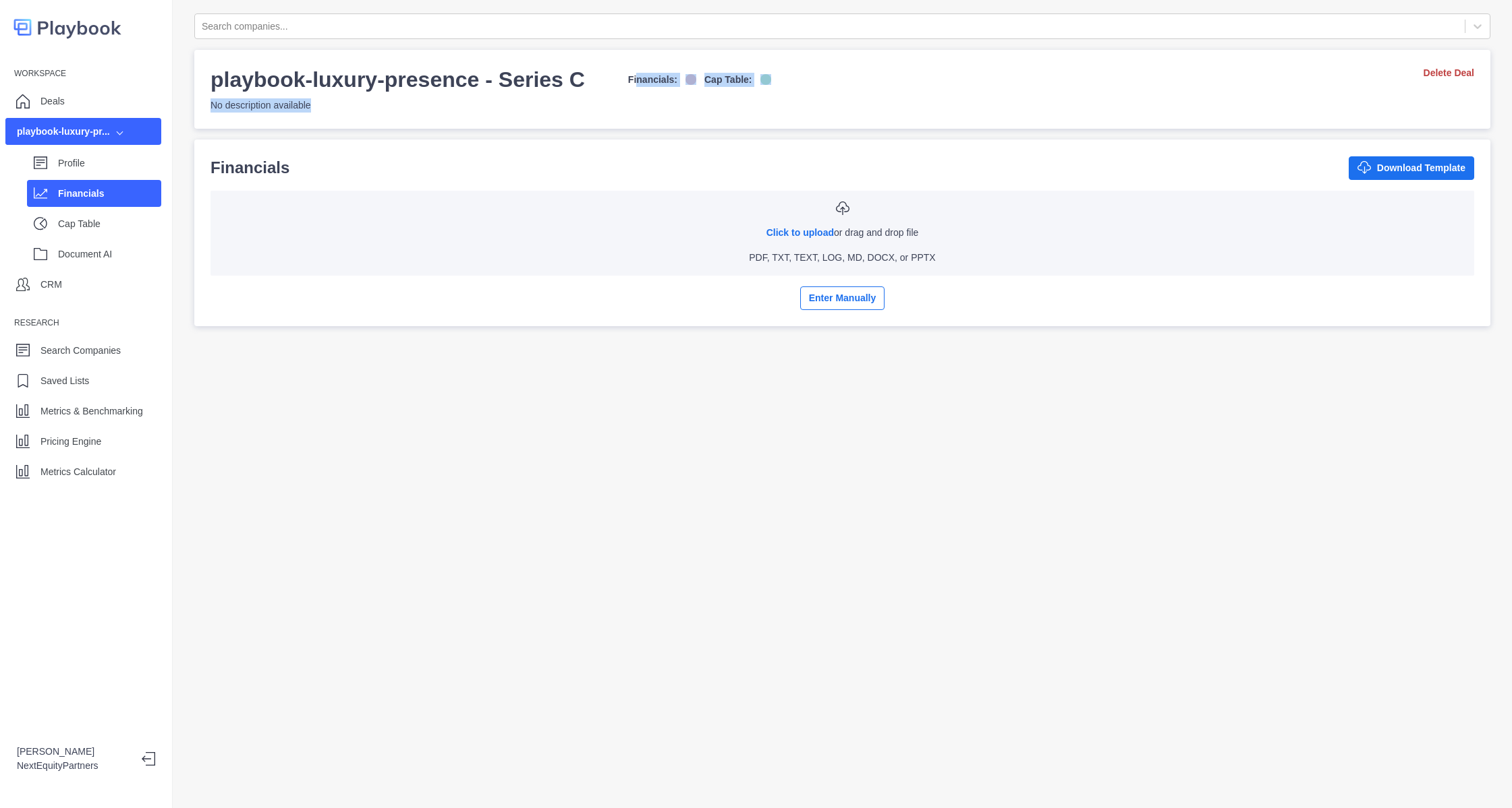
drag, startPoint x: 627, startPoint y: 85, endPoint x: 824, endPoint y: 113, distance: 199.0
click at [824, 113] on div "playbook-luxury-presence - Series C Financials: Cap Table: No description avail…" at bounding box center [842, 89] width 1296 height 79
click at [91, 487] on div "Workspace Deals playbook-luxury-pr... Profile Financials Cap Table Document AI …" at bounding box center [86, 404] width 173 height 808
drag, startPoint x: 358, startPoint y: 740, endPoint x: 364, endPoint y: 771, distance: 31.6
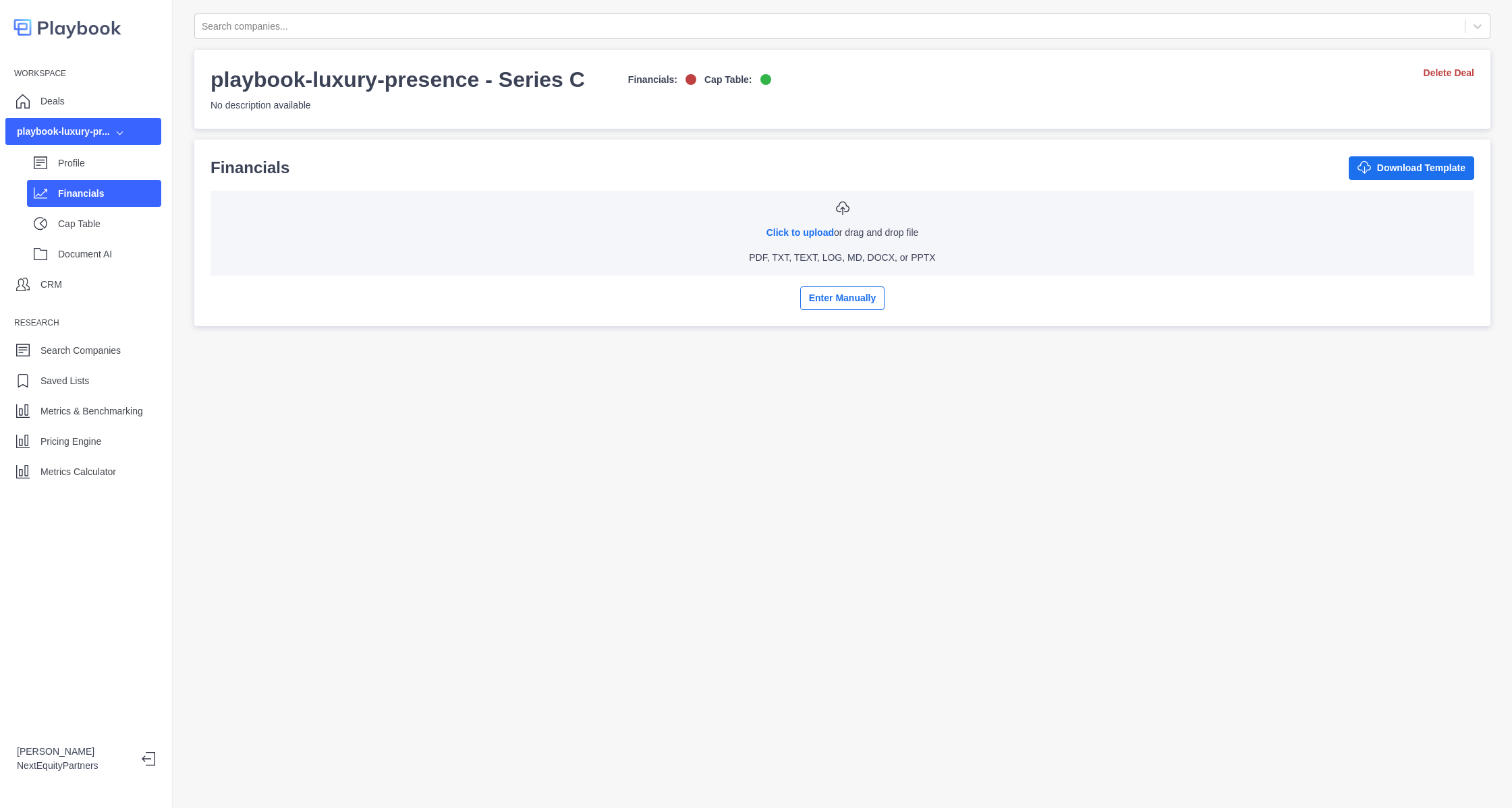
click at [361, 750] on div "Search companies... playbook-luxury-presence - Series C Financials: Cap Table: …" at bounding box center [842, 404] width 1339 height 808
click at [96, 461] on div "Metrics Calculator" at bounding box center [83, 472] width 155 height 27
